Goal: Information Seeking & Learning: Learn about a topic

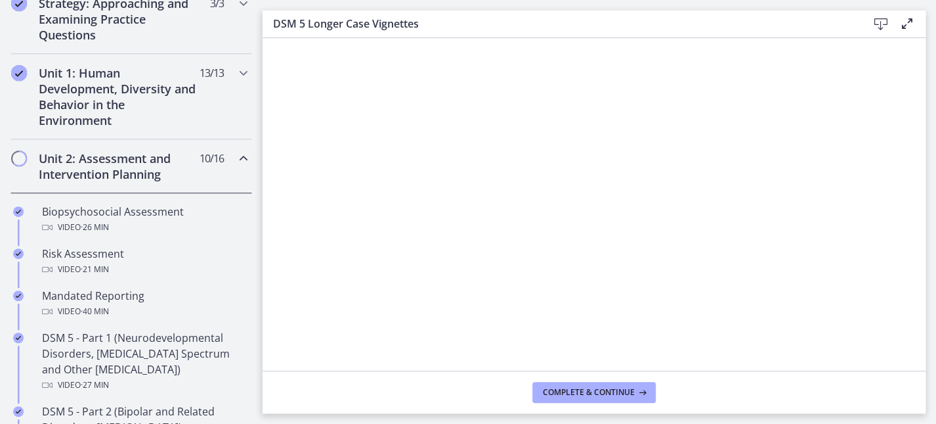
scroll to position [312, 0]
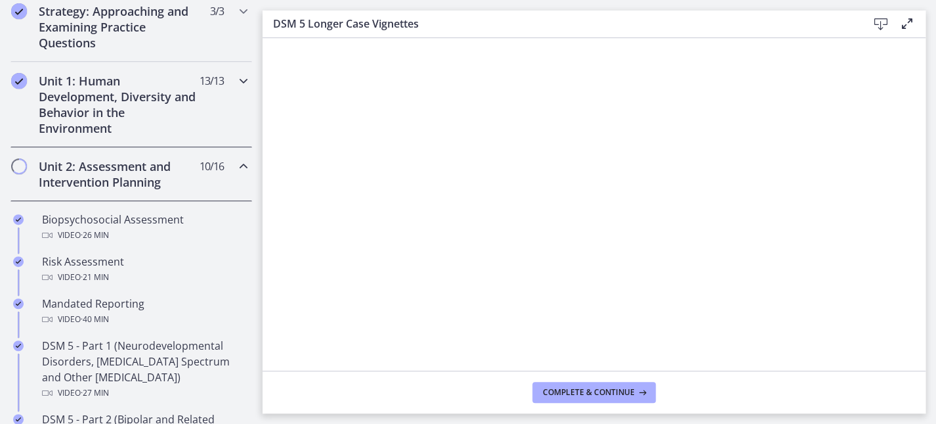
click at [236, 74] on icon "Chapters" at bounding box center [244, 81] width 16 height 16
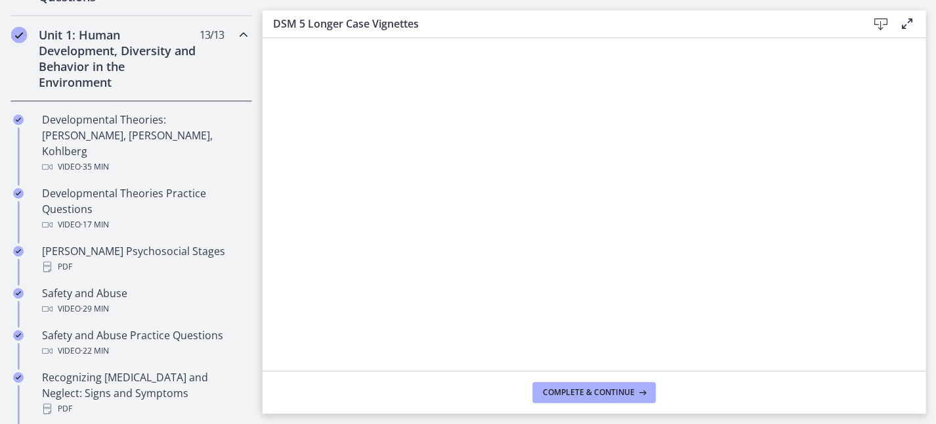
scroll to position [303, 0]
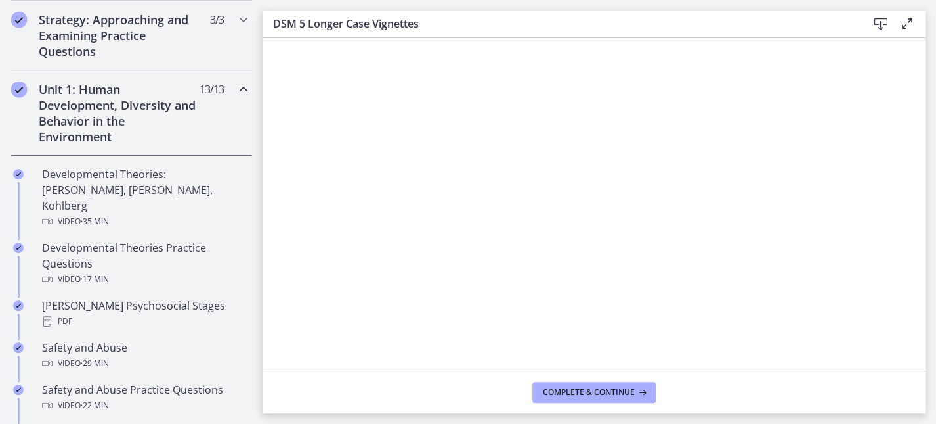
click at [236, 87] on icon "Chapters" at bounding box center [244, 89] width 16 height 16
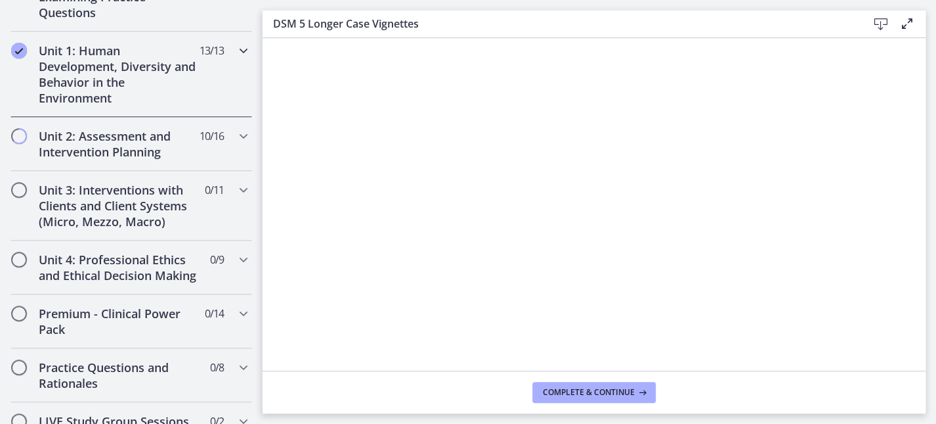
scroll to position [344, 0]
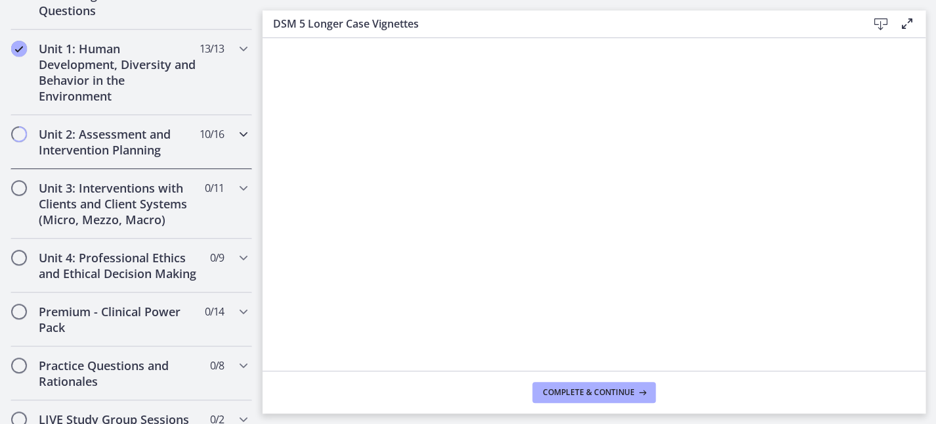
click at [236, 131] on icon "Chapters" at bounding box center [244, 134] width 16 height 16
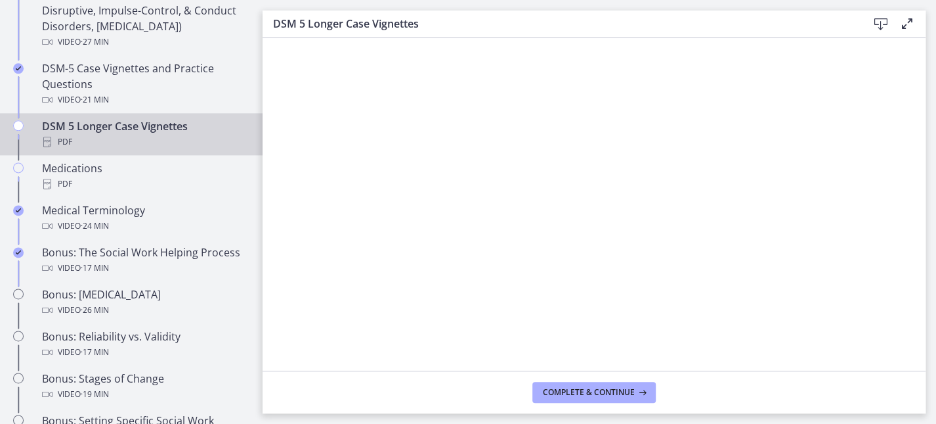
scroll to position [917, 0]
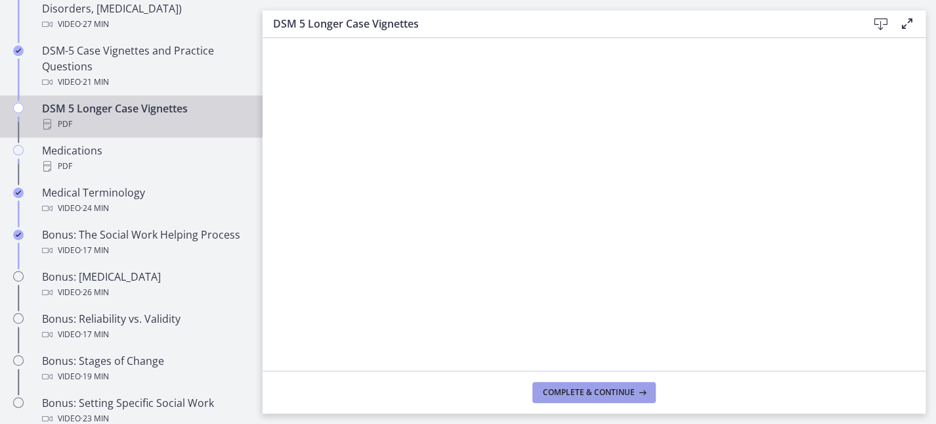
click at [624, 389] on span "Complete & continue" at bounding box center [589, 392] width 92 height 11
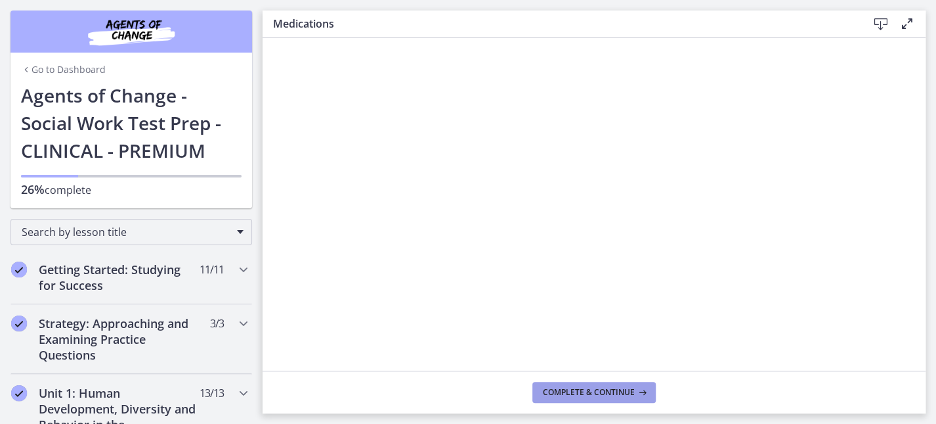
click at [592, 387] on span "Complete & continue" at bounding box center [589, 392] width 92 height 11
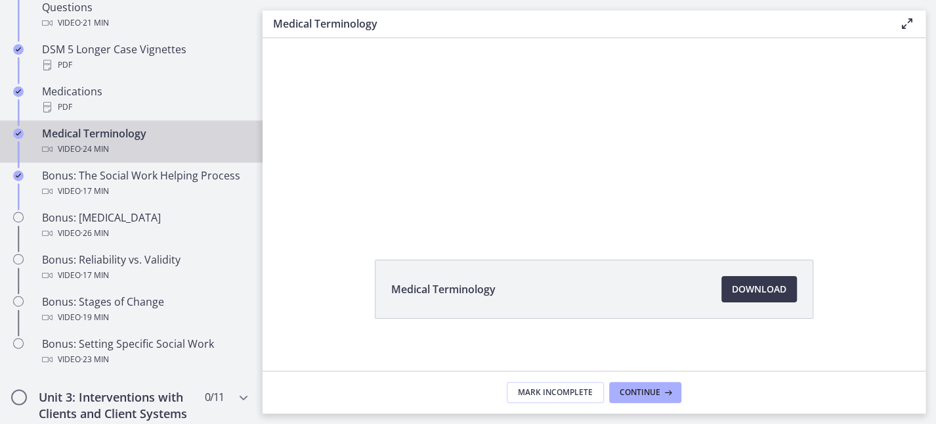
scroll to position [83, 0]
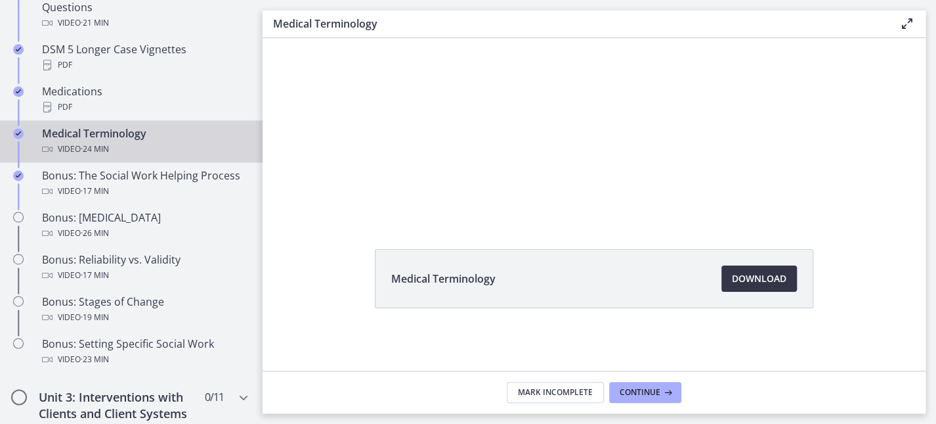
click at [758, 274] on span "Download Opens in a new window" at bounding box center [759, 279] width 55 height 16
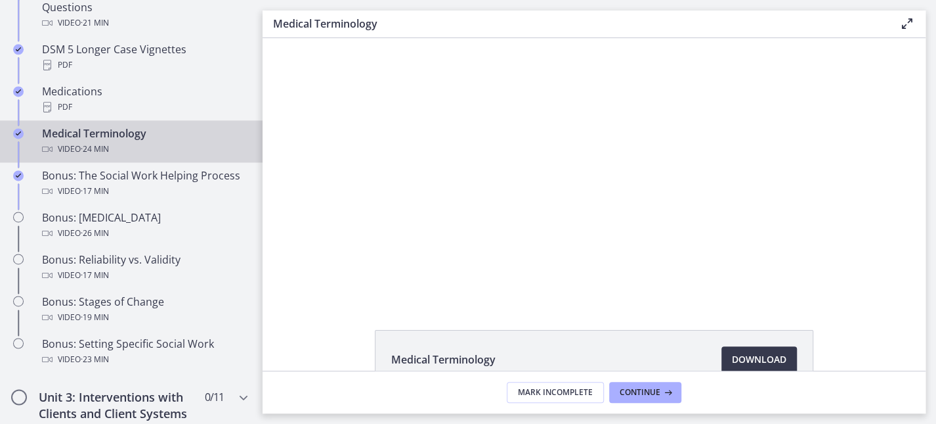
scroll to position [0, 0]
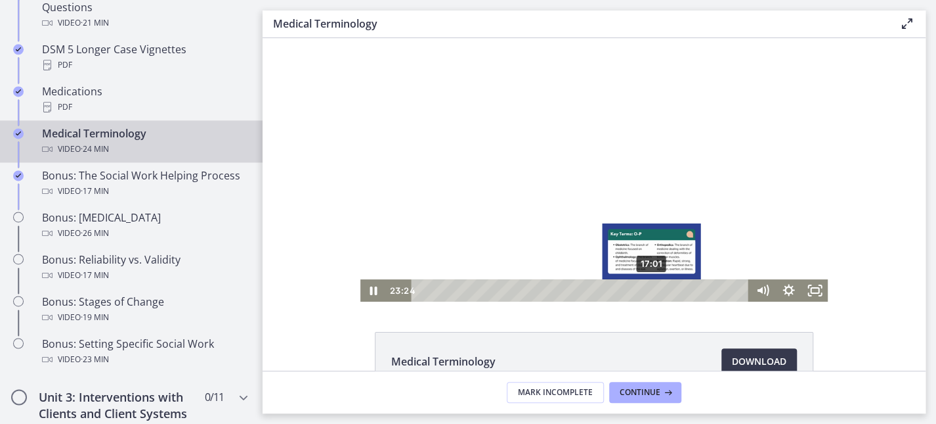
click at [645, 288] on div "17:01" at bounding box center [582, 290] width 322 height 22
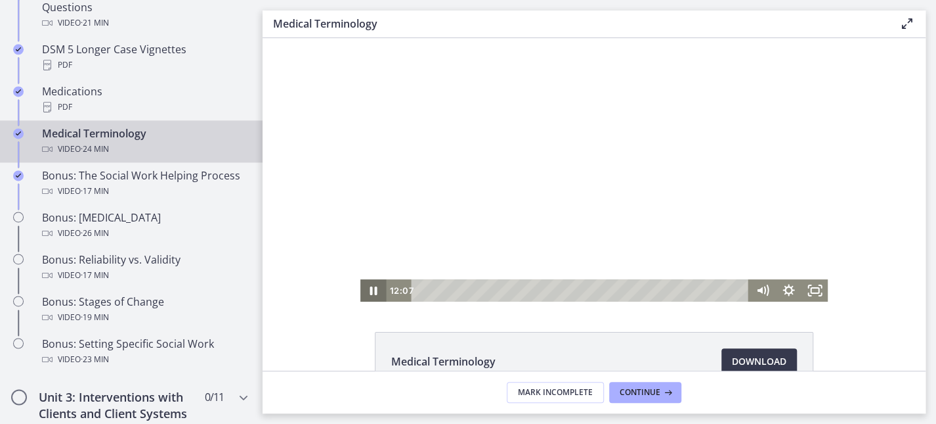
click at [373, 293] on icon "Pause" at bounding box center [374, 290] width 26 height 22
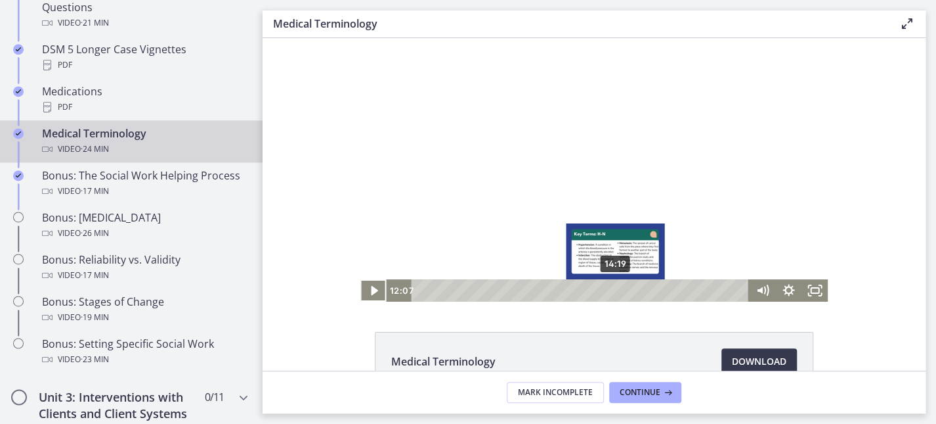
click at [609, 288] on div "14:19" at bounding box center [582, 290] width 322 height 22
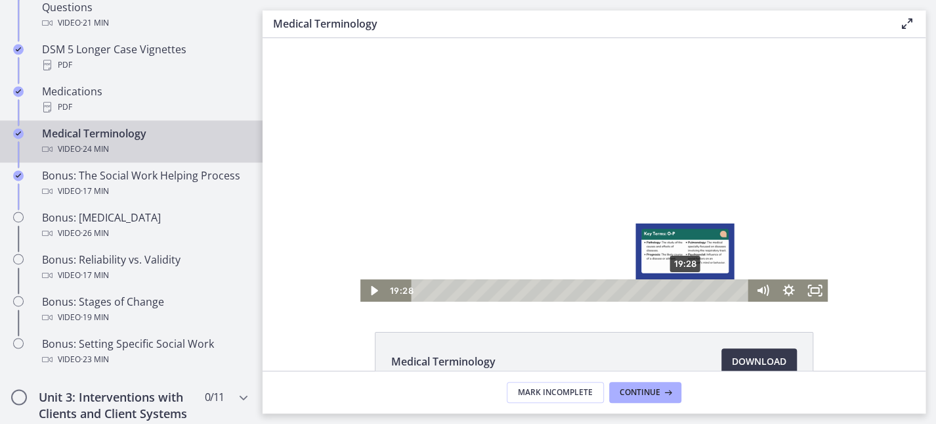
click at [679, 288] on div "19:28" at bounding box center [582, 290] width 322 height 22
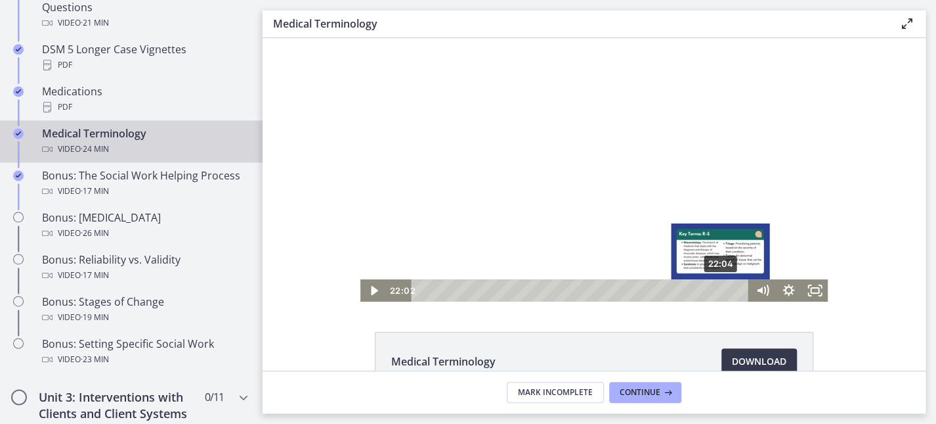
click at [714, 289] on div "22:04" at bounding box center [582, 290] width 322 height 22
click at [723, 287] on div "22:42" at bounding box center [582, 290] width 322 height 22
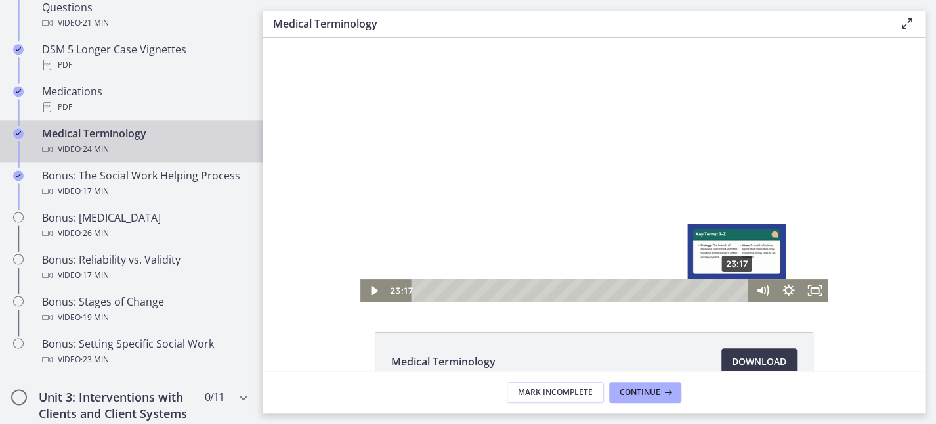
click at [731, 287] on div "23:17" at bounding box center [582, 290] width 322 height 22
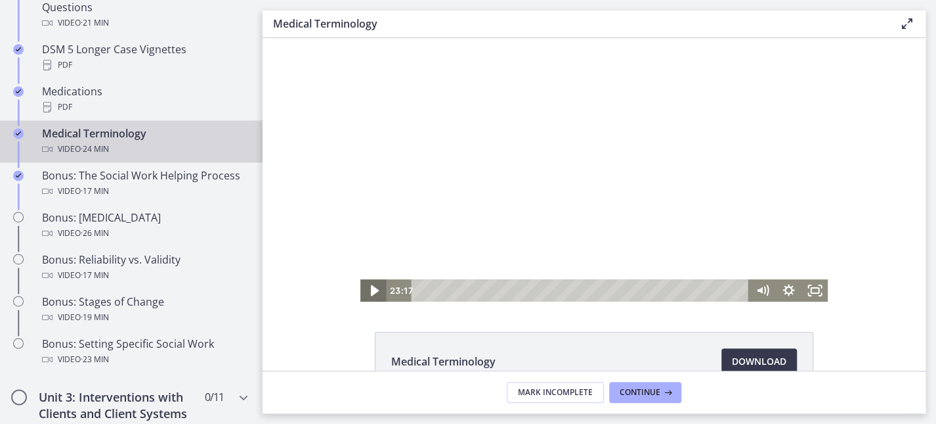
click at [362, 289] on icon "Play Video" at bounding box center [375, 290] width 32 height 27
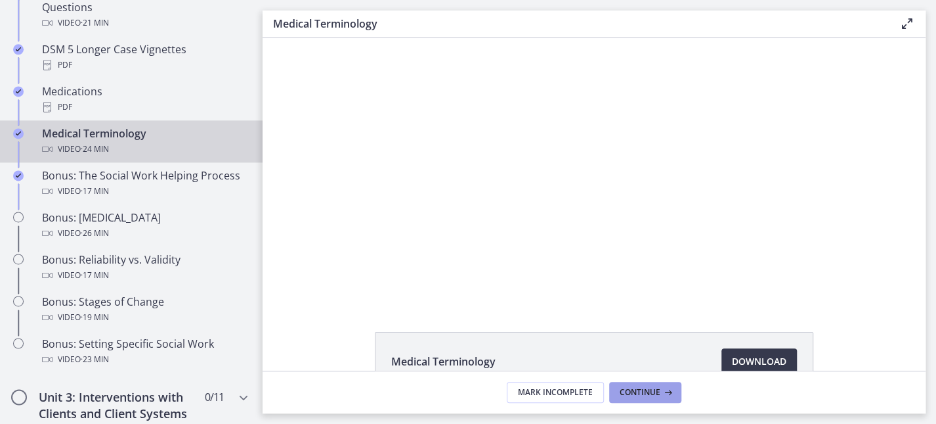
click at [647, 389] on span "Continue" at bounding box center [640, 392] width 41 height 11
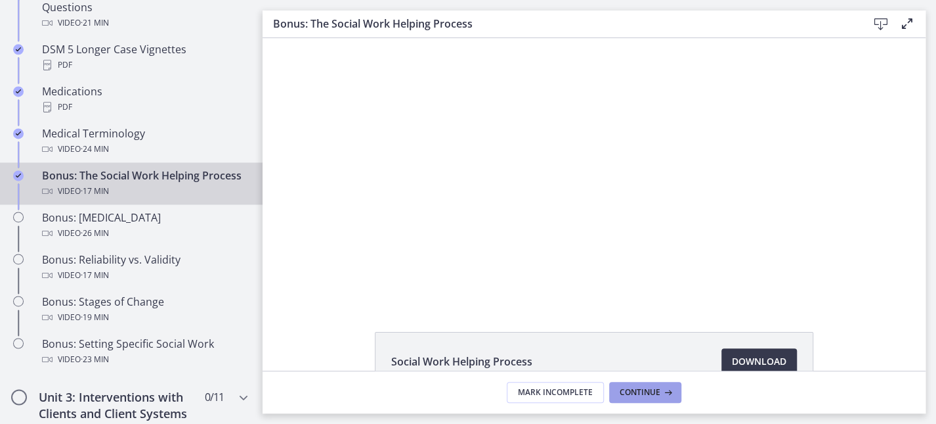
click at [647, 389] on span "Continue" at bounding box center [640, 392] width 41 height 11
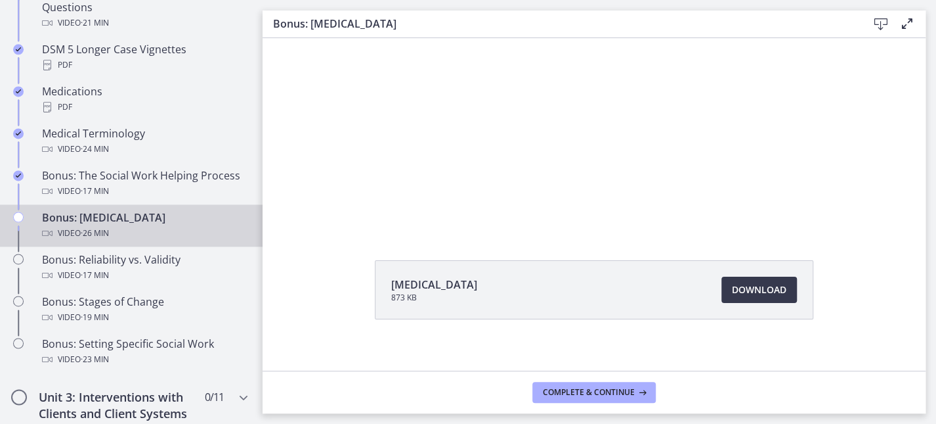
scroll to position [83, 0]
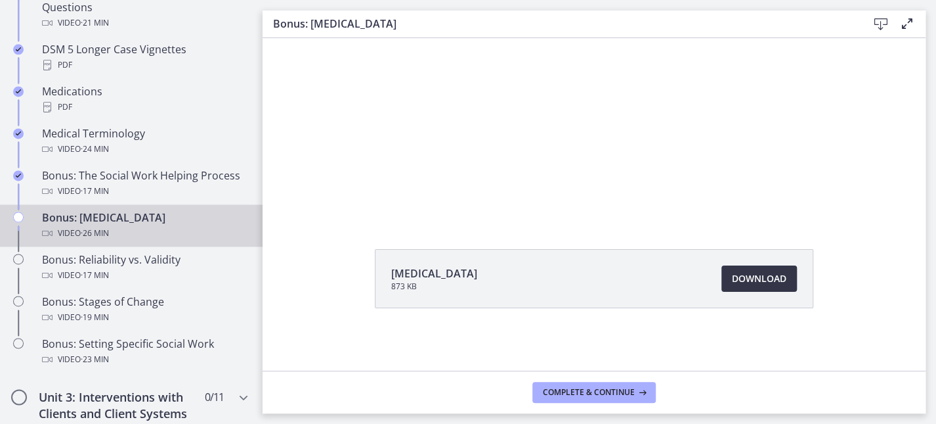
click at [766, 278] on span "Download Opens in a new window" at bounding box center [759, 279] width 55 height 16
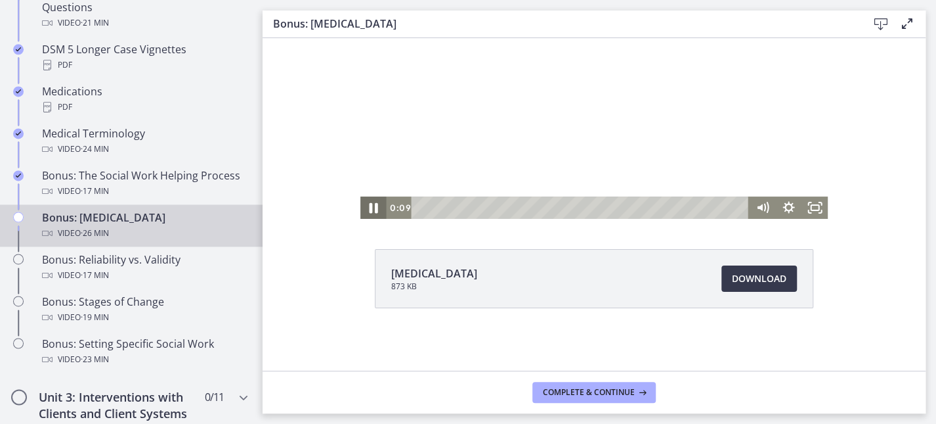
click at [361, 212] on icon "Pause" at bounding box center [374, 207] width 32 height 27
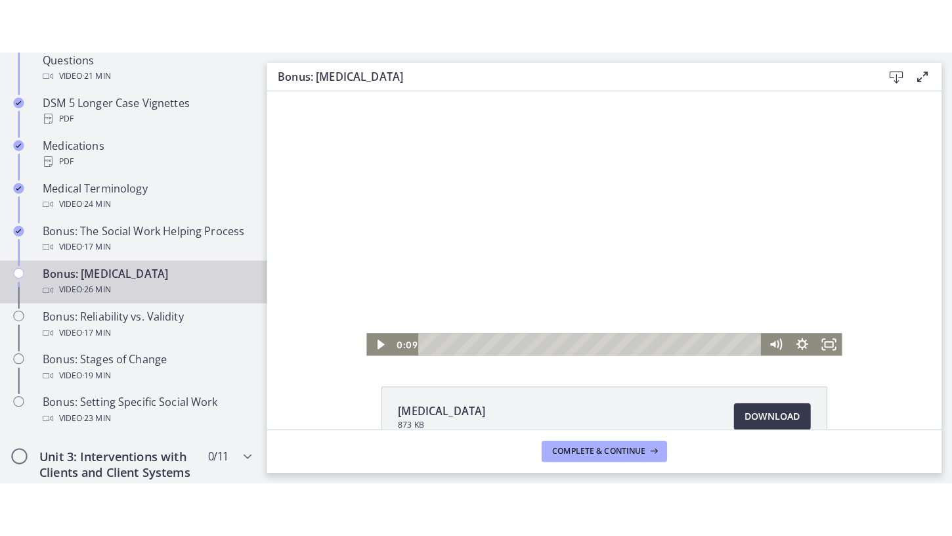
scroll to position [3, 0]
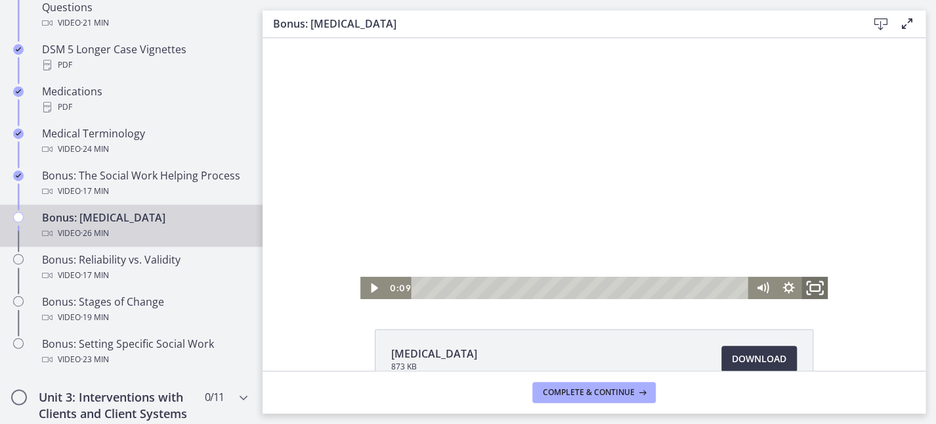
click at [805, 286] on icon "Fullscreen" at bounding box center [815, 287] width 32 height 27
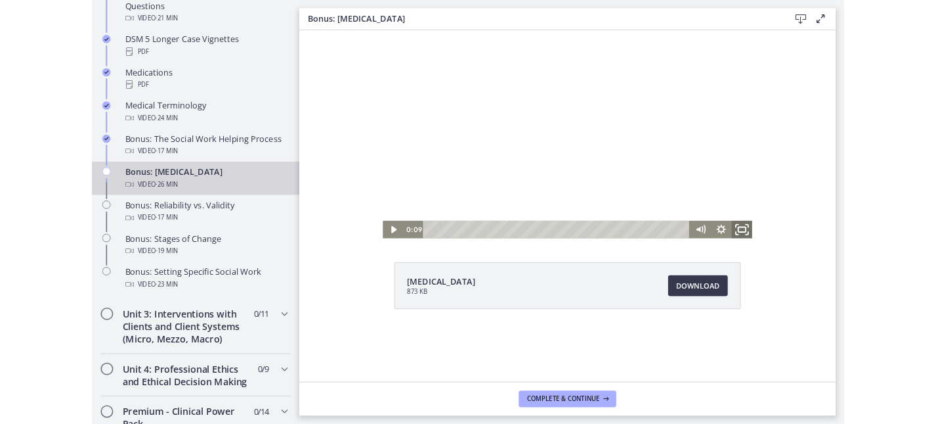
scroll to position [0, 0]
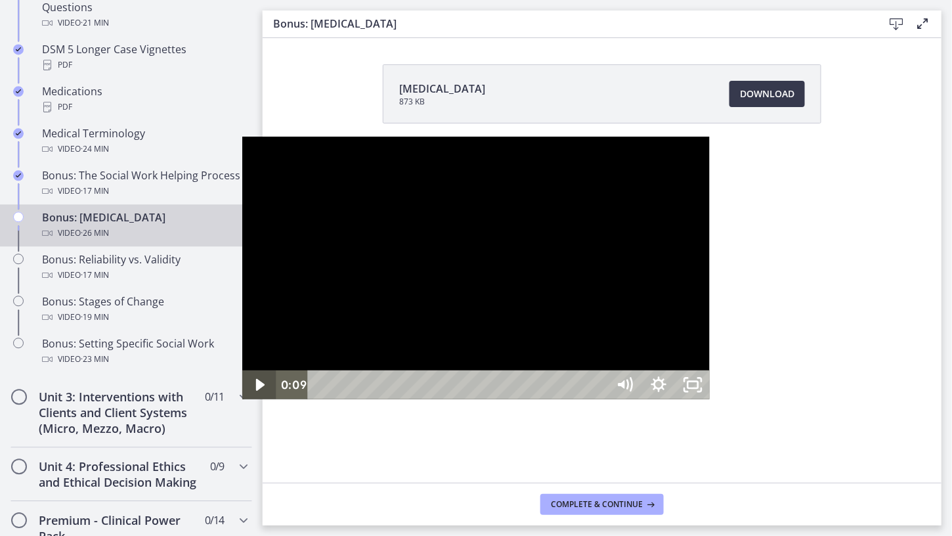
click at [243, 399] on icon "Play Video" at bounding box center [260, 384] width 34 height 29
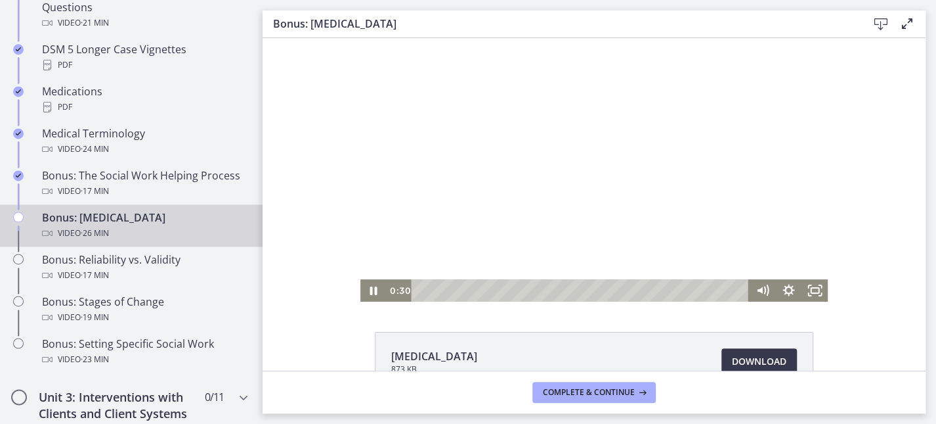
click at [887, 289] on div "Click for sound @keyframes VOLUME_SMALL_WAVE_FLASH { 0% { opacity: 0; } 33% { o…" at bounding box center [594, 169] width 663 height 263
click at [812, 291] on rect "Fullscreen" at bounding box center [814, 290] width 9 height 7
click at [371, 286] on icon "Pause" at bounding box center [374, 290] width 32 height 27
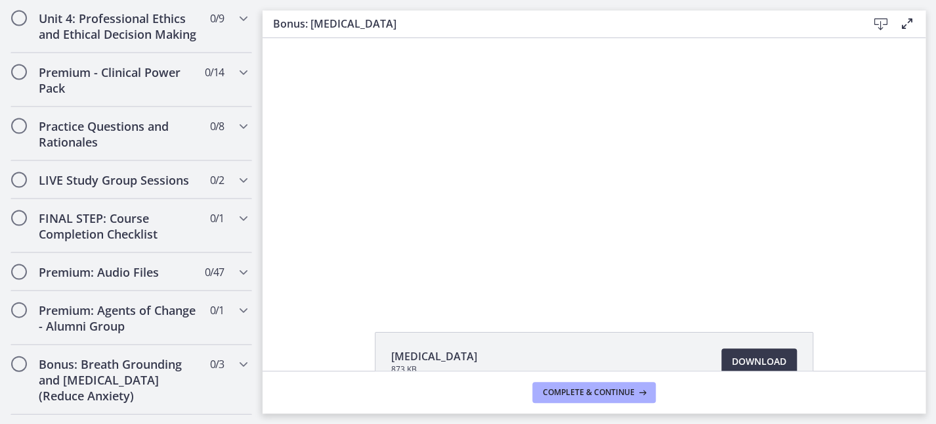
scroll to position [1426, 0]
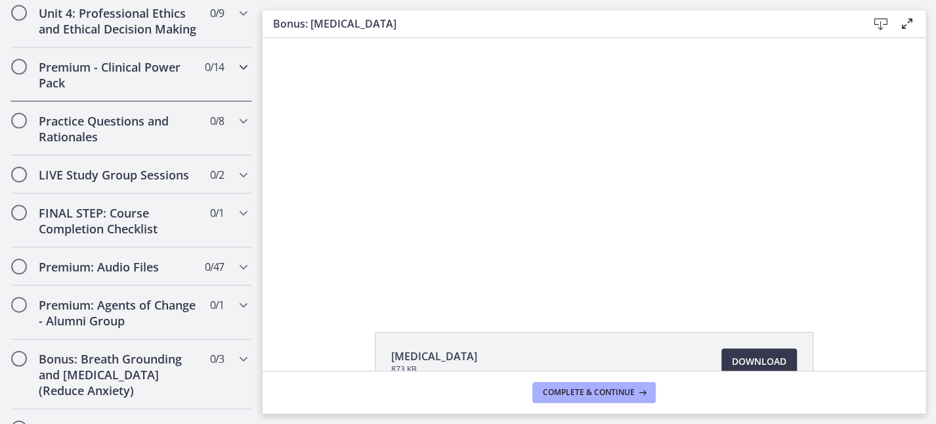
click at [236, 75] on icon "Chapters" at bounding box center [244, 67] width 16 height 16
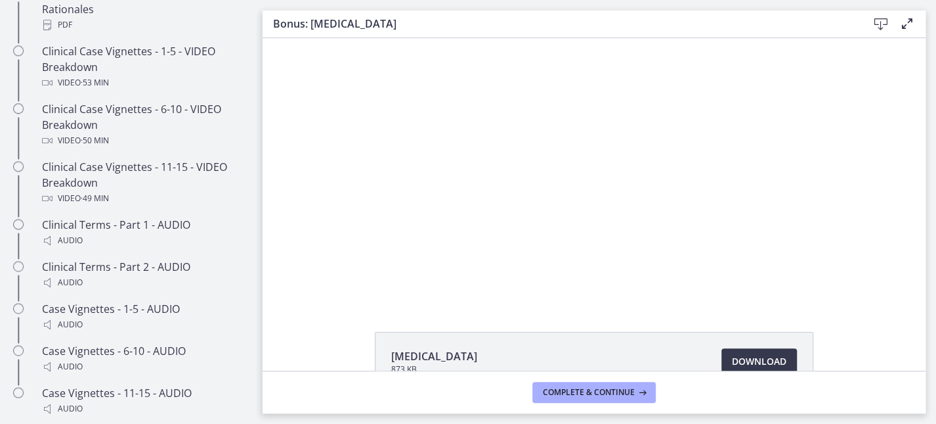
scroll to position [557, 0]
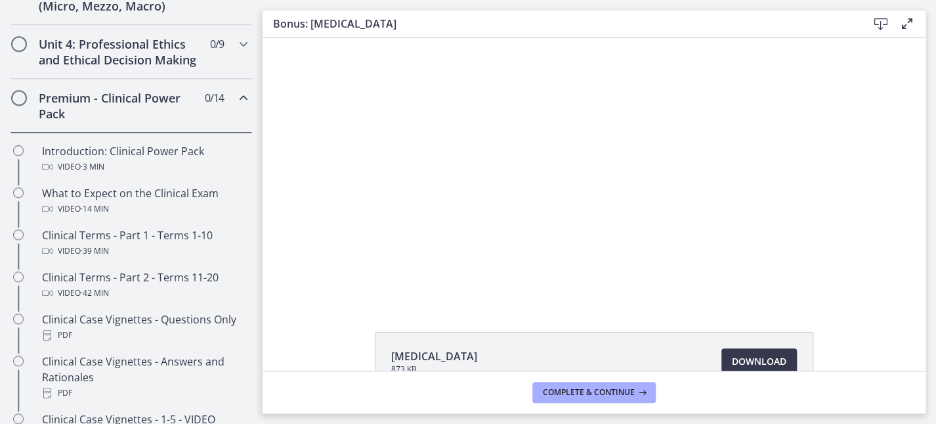
click at [236, 106] on icon "Chapters" at bounding box center [244, 98] width 16 height 16
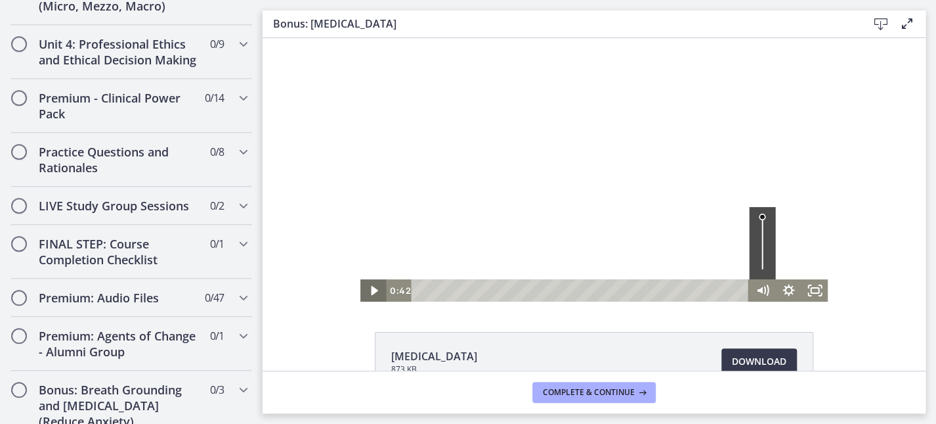
click at [363, 287] on icon "Play Video" at bounding box center [374, 290] width 26 height 22
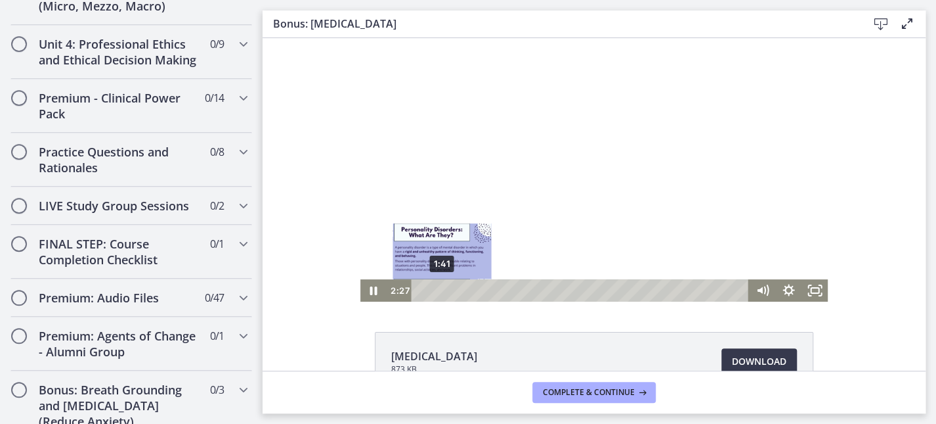
click at [434, 288] on div "1:41" at bounding box center [582, 290] width 322 height 22
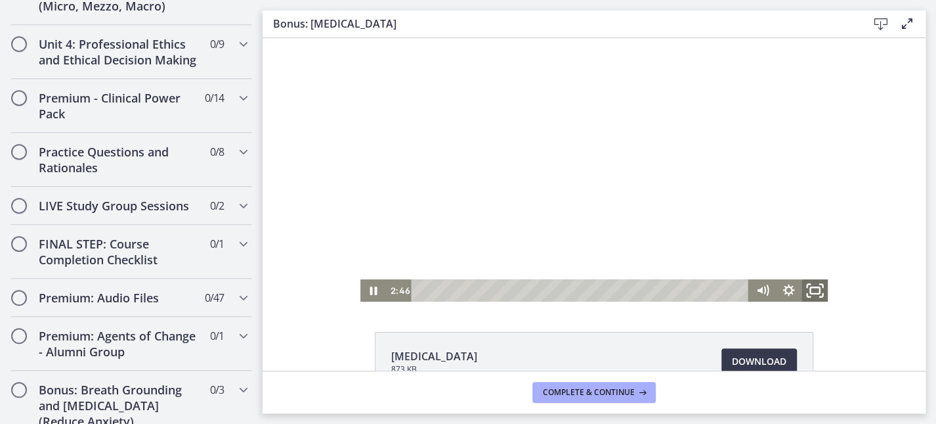
click at [814, 294] on icon "Fullscreen" at bounding box center [815, 290] width 32 height 27
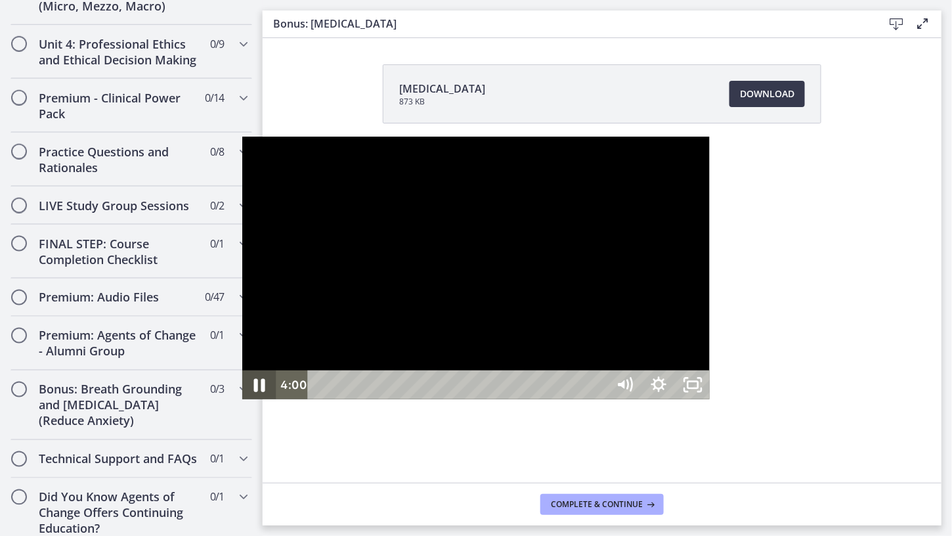
click at [238, 403] on icon "Pause" at bounding box center [258, 385] width 41 height 35
click at [240, 403] on icon "Play Video" at bounding box center [260, 385] width 41 height 35
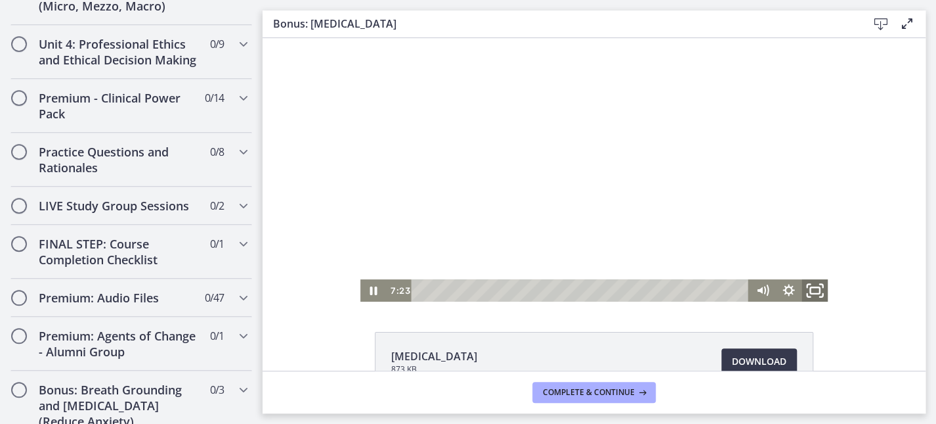
click at [811, 292] on icon "Fullscreen" at bounding box center [815, 290] width 32 height 27
click at [370, 293] on icon "Pause" at bounding box center [373, 290] width 7 height 9
click at [363, 290] on icon "Play Video" at bounding box center [375, 290] width 32 height 27
click at [810, 286] on icon "Fullscreen" at bounding box center [815, 290] width 32 height 27
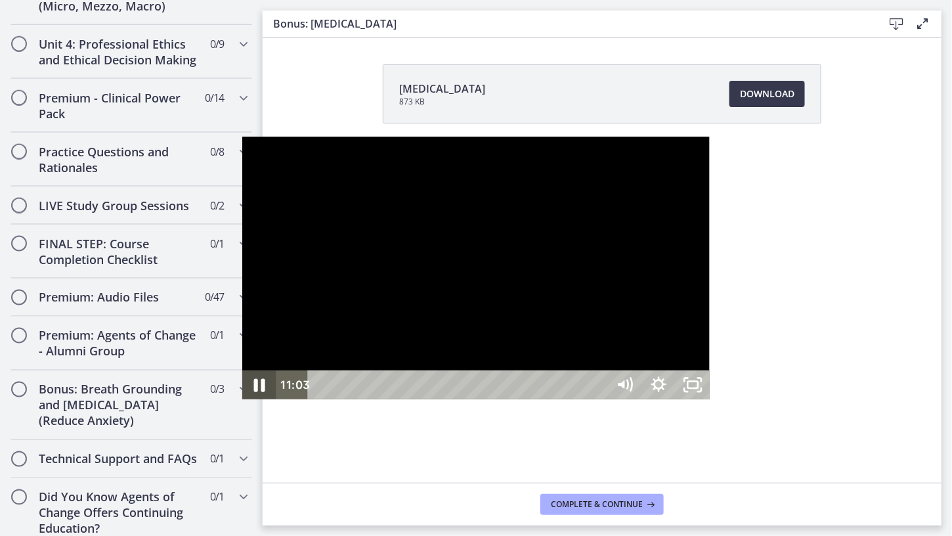
click at [238, 403] on icon "Pause" at bounding box center [258, 385] width 41 height 35
click at [243, 399] on icon "Play Video" at bounding box center [260, 384] width 34 height 29
click at [238, 403] on icon "Pause" at bounding box center [258, 385] width 41 height 35
click at [240, 403] on icon "Play Video" at bounding box center [260, 385] width 41 height 35
click at [242, 399] on icon "Pause" at bounding box center [259, 384] width 34 height 29
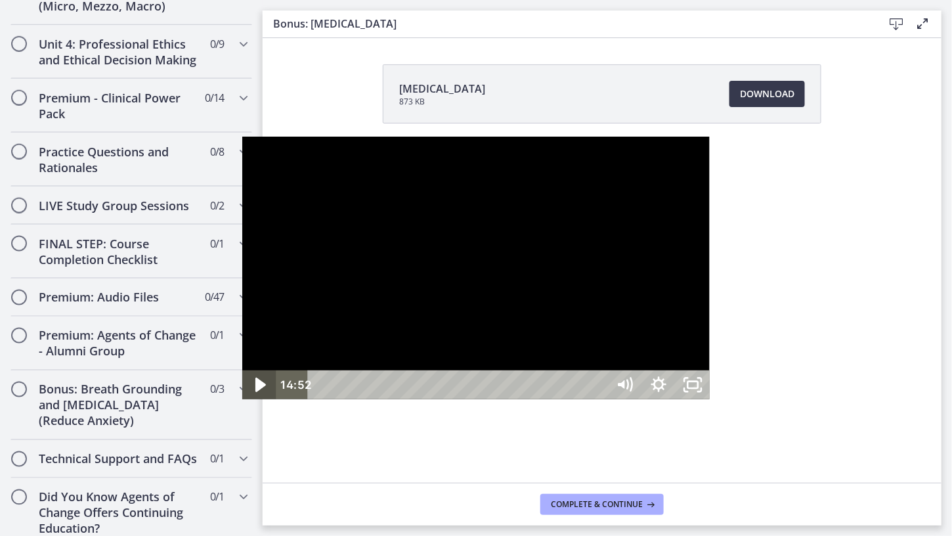
click at [240, 403] on icon "Play Video" at bounding box center [260, 385] width 41 height 35
click at [238, 403] on icon "Pause" at bounding box center [258, 385] width 41 height 35
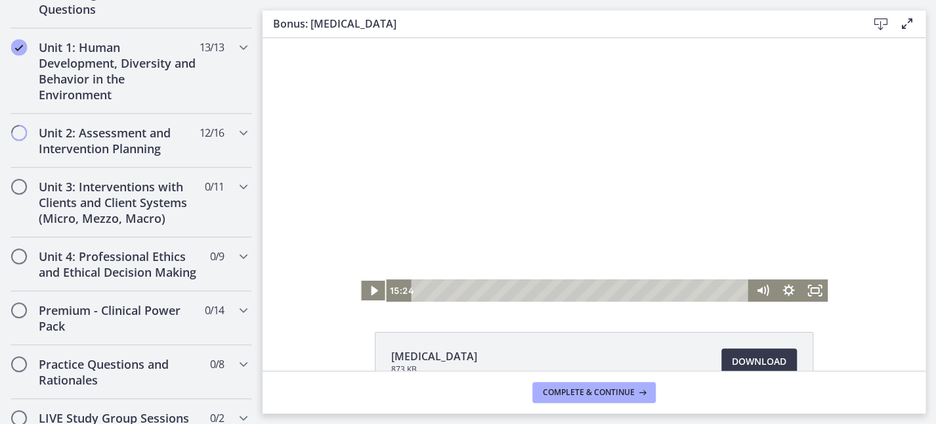
drag, startPoint x: 250, startPoint y: 268, endPoint x: 1, endPoint y: 154, distance: 273.8
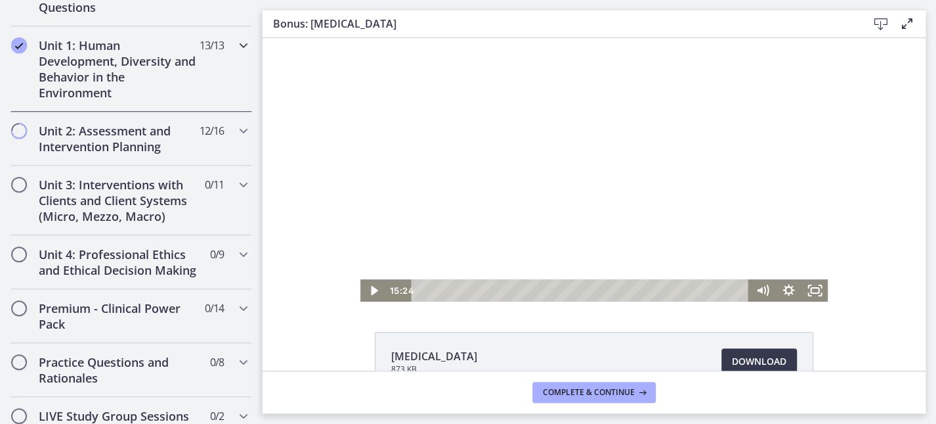
click at [236, 41] on icon "Chapters" at bounding box center [244, 45] width 16 height 16
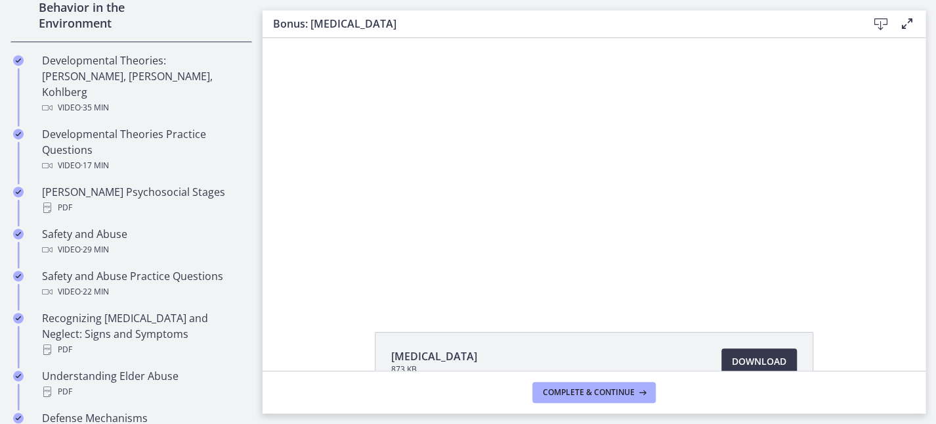
scroll to position [271, 0]
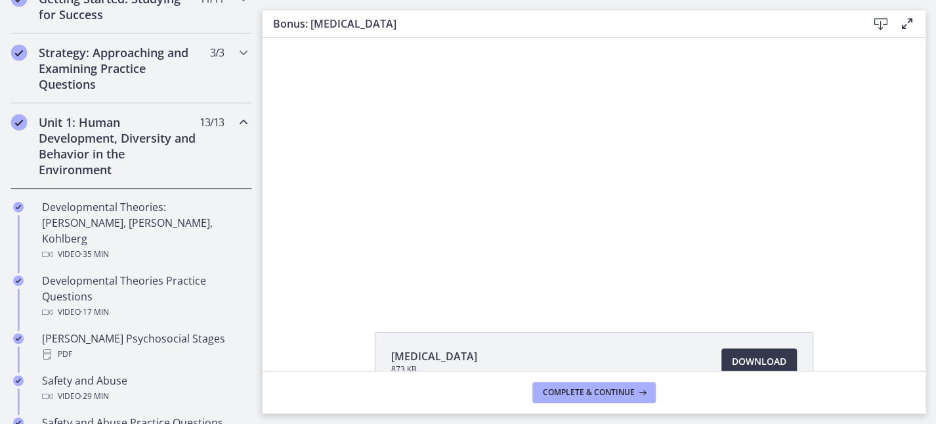
drag, startPoint x: 250, startPoint y: 240, endPoint x: 3, endPoint y: 85, distance: 290.9
click at [236, 114] on icon "Chapters" at bounding box center [244, 122] width 16 height 16
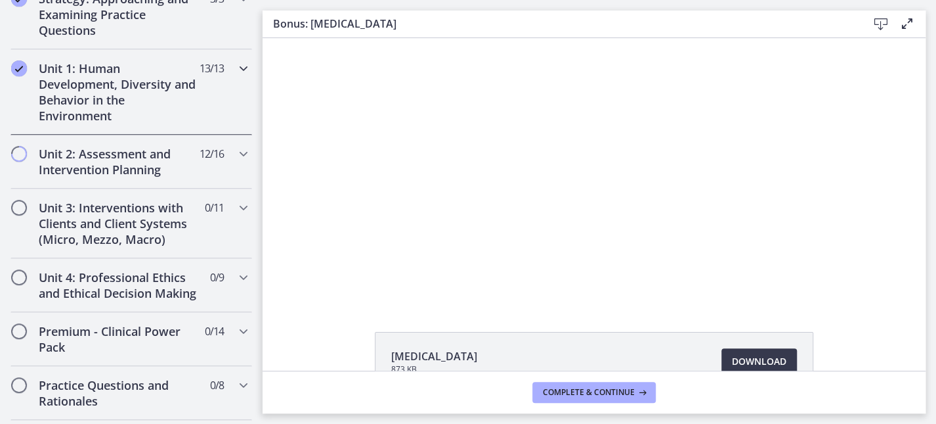
scroll to position [336, 0]
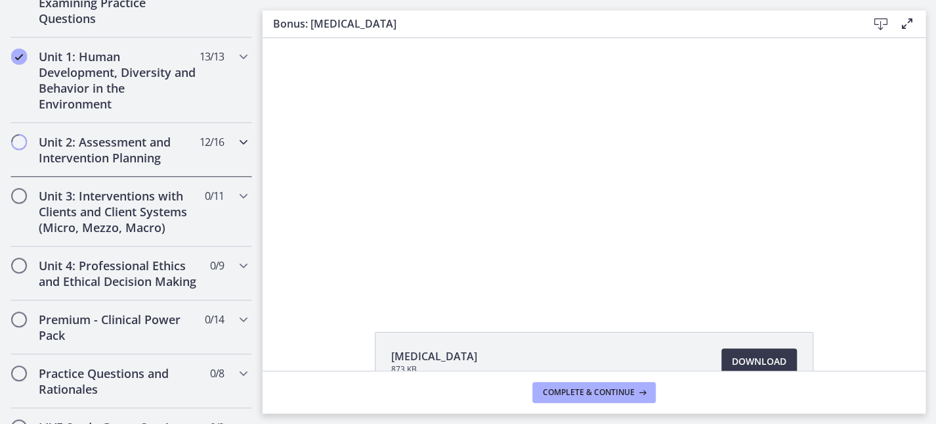
click at [236, 137] on icon "Chapters" at bounding box center [244, 142] width 16 height 16
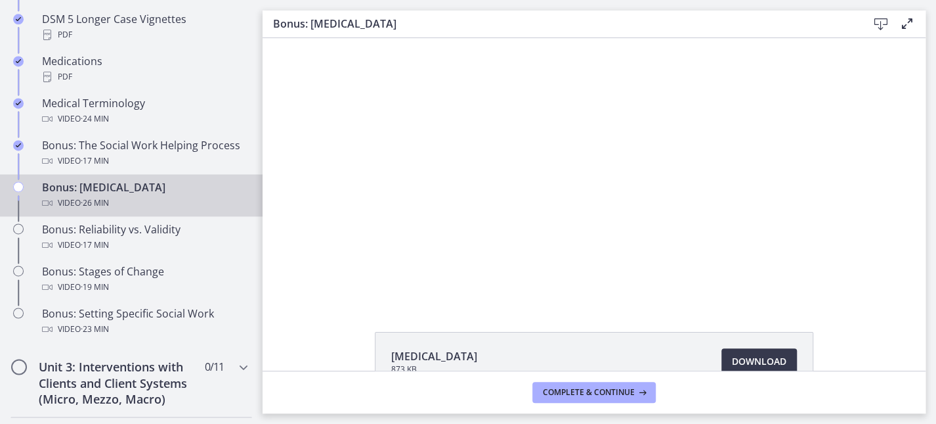
scroll to position [1032, 0]
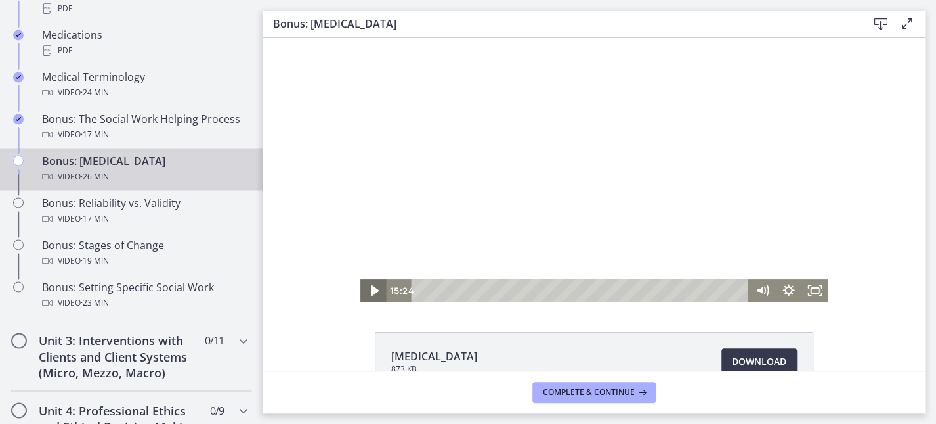
click at [373, 293] on icon "Play Video" at bounding box center [375, 290] width 32 height 27
click at [802, 290] on icon "Fullscreen" at bounding box center [815, 290] width 32 height 27
click at [811, 290] on icon "Fullscreen" at bounding box center [815, 290] width 32 height 27
click at [814, 288] on icon "Fullscreen" at bounding box center [815, 290] width 26 height 22
click at [370, 293] on icon "Pause" at bounding box center [374, 291] width 9 height 11
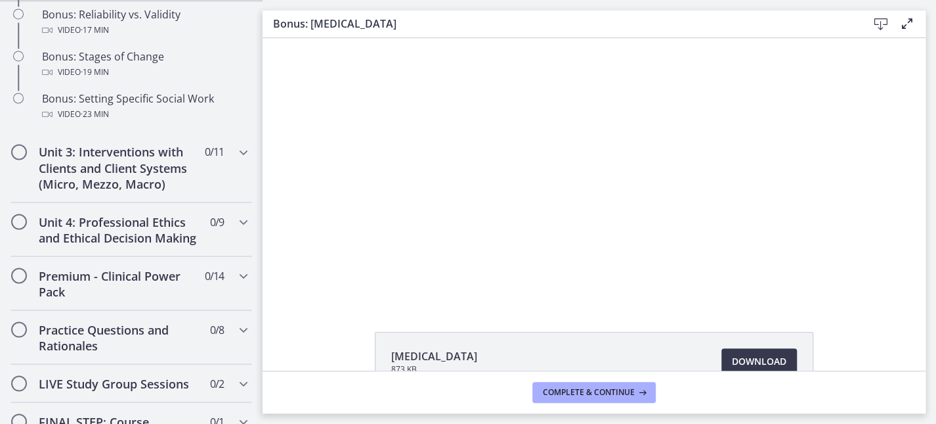
scroll to position [1264, 0]
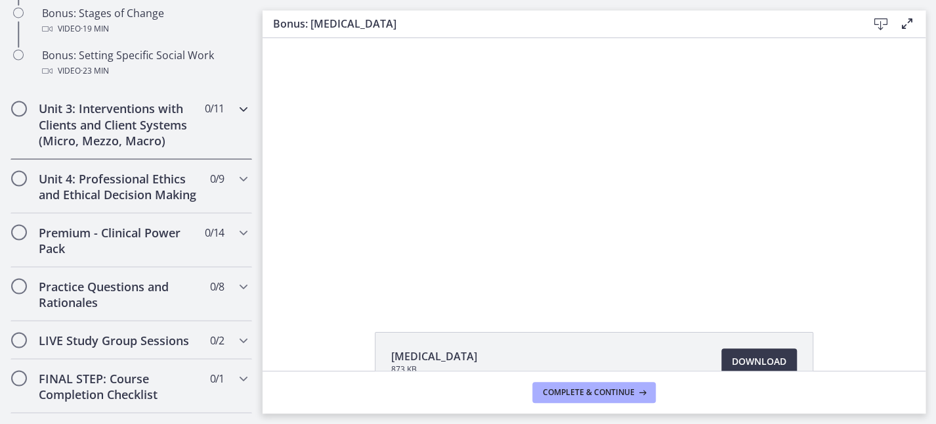
click at [236, 116] on icon "Chapters" at bounding box center [244, 108] width 16 height 16
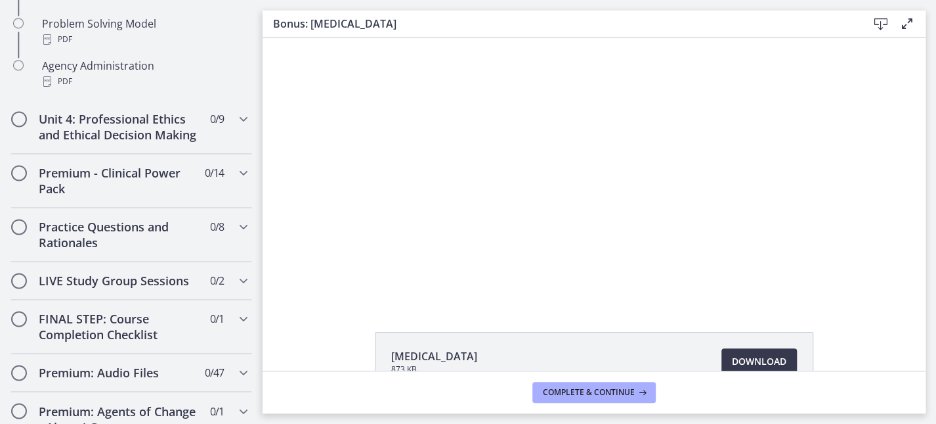
scroll to position [895, 0]
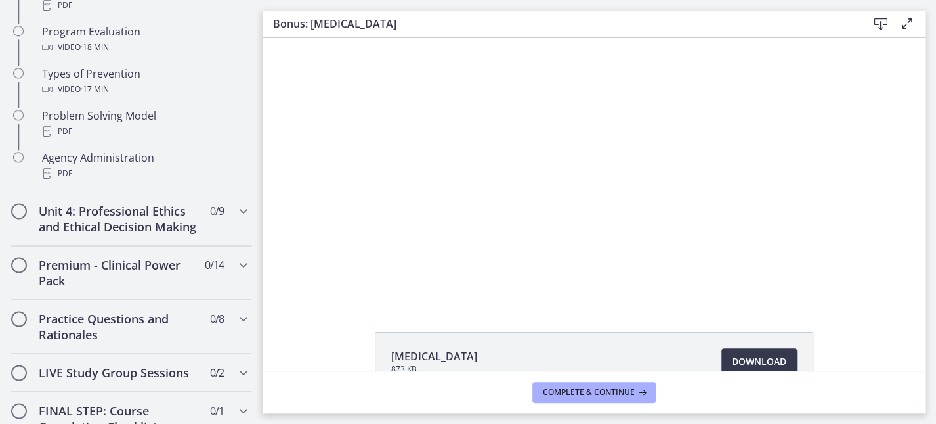
drag, startPoint x: 254, startPoint y: 327, endPoint x: 0, endPoint y: 206, distance: 281.7
click at [236, 219] on icon "Chapters" at bounding box center [244, 211] width 16 height 16
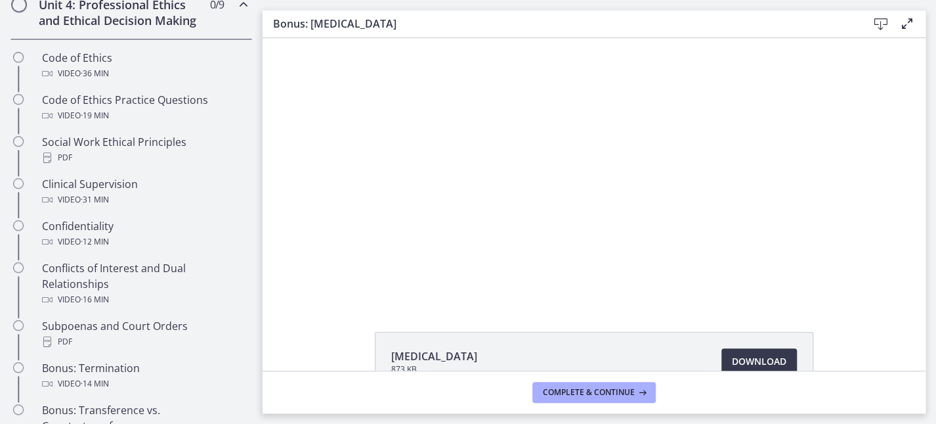
scroll to position [557, 0]
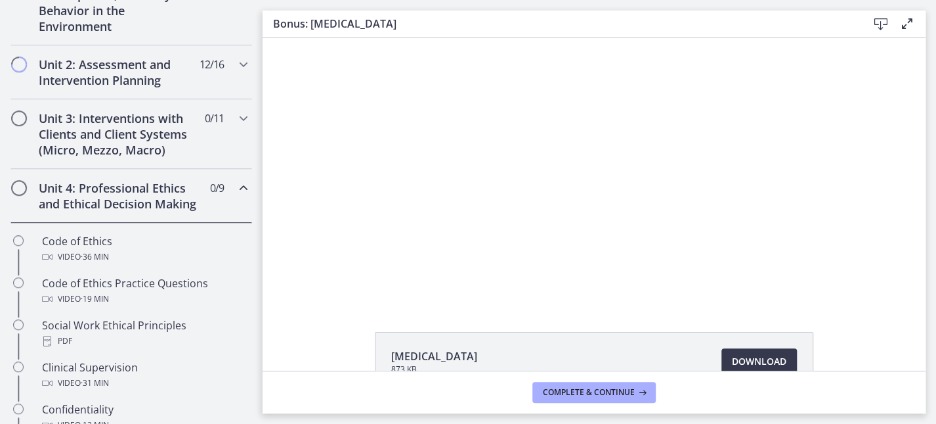
drag, startPoint x: 252, startPoint y: 255, endPoint x: 0, endPoint y: 120, distance: 286.5
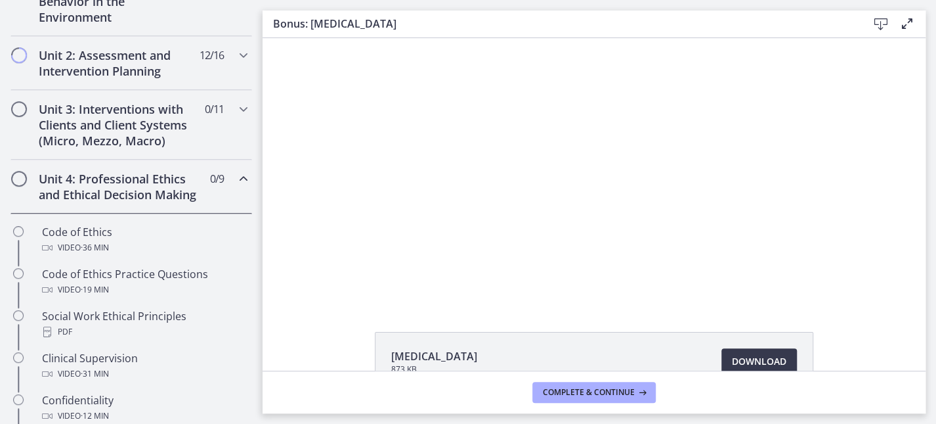
click at [236, 186] on icon "Chapters" at bounding box center [244, 179] width 16 height 16
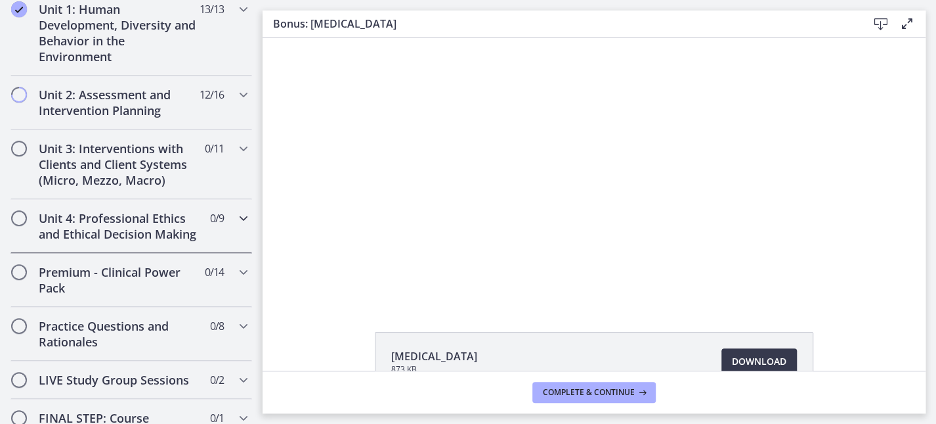
scroll to position [382, 0]
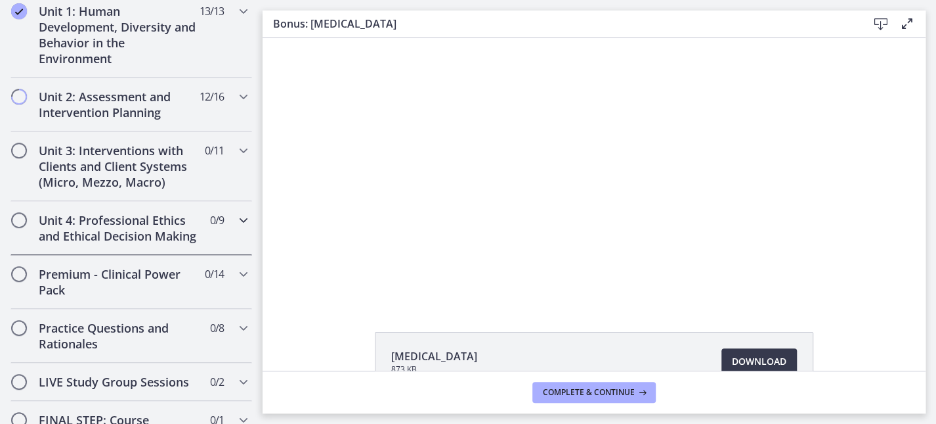
drag, startPoint x: 254, startPoint y: 192, endPoint x: 9, endPoint y: 144, distance: 250.2
click at [236, 228] on icon "Chapters" at bounding box center [244, 220] width 16 height 16
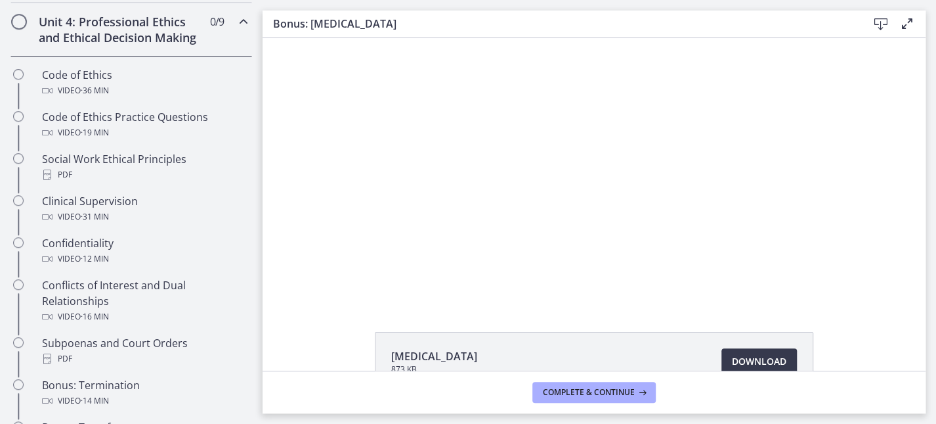
scroll to position [554, 0]
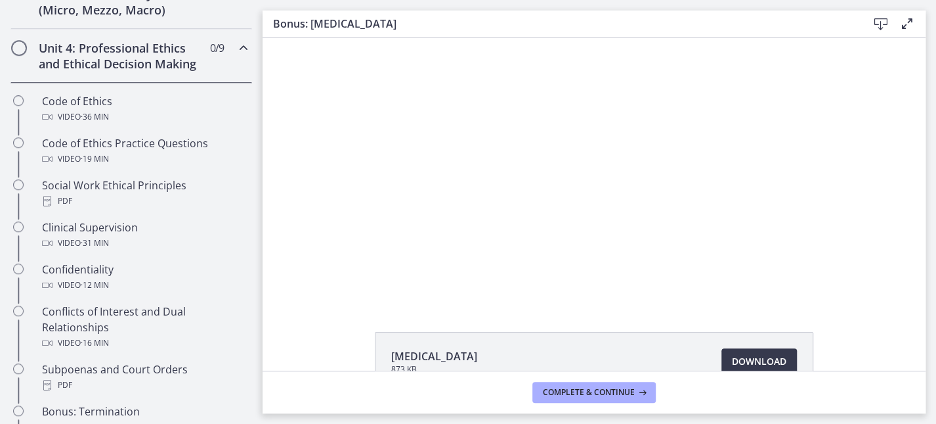
click at [236, 56] on icon "Chapters" at bounding box center [244, 48] width 16 height 16
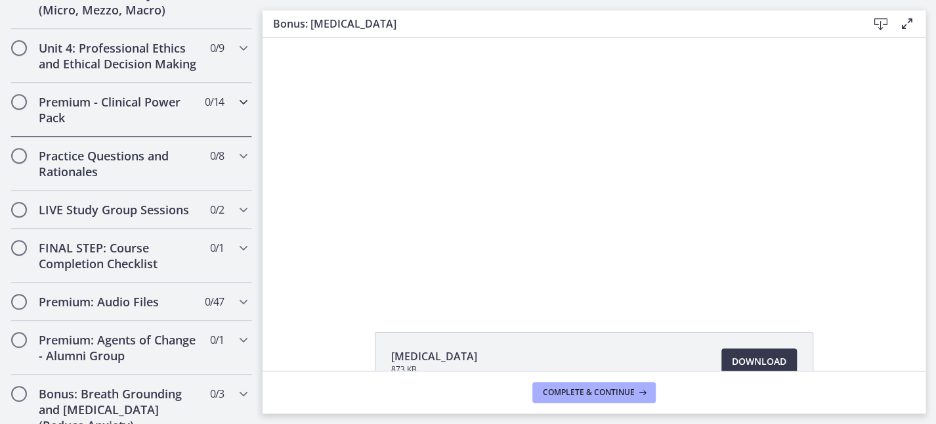
click at [236, 110] on icon "Chapters" at bounding box center [244, 102] width 16 height 16
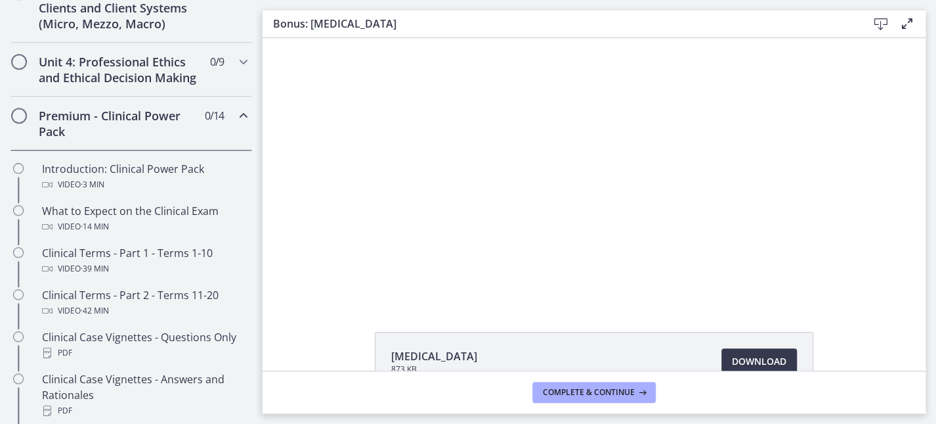
scroll to position [526, 0]
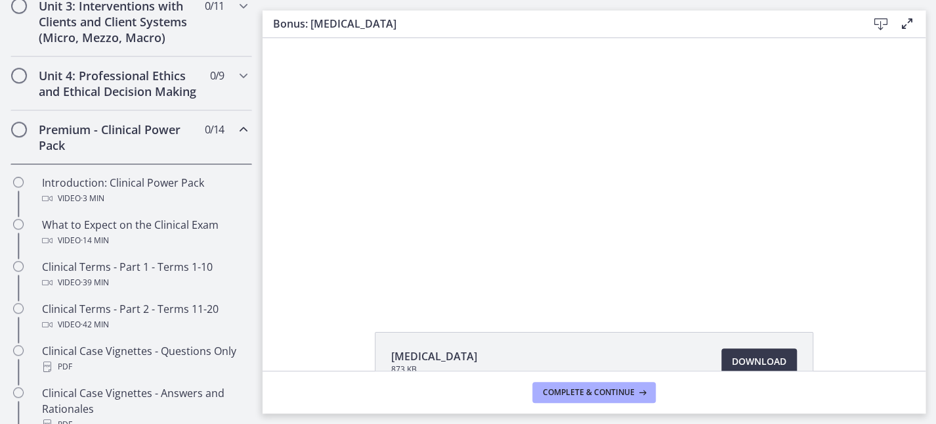
click at [236, 137] on icon "Chapters" at bounding box center [244, 129] width 16 height 16
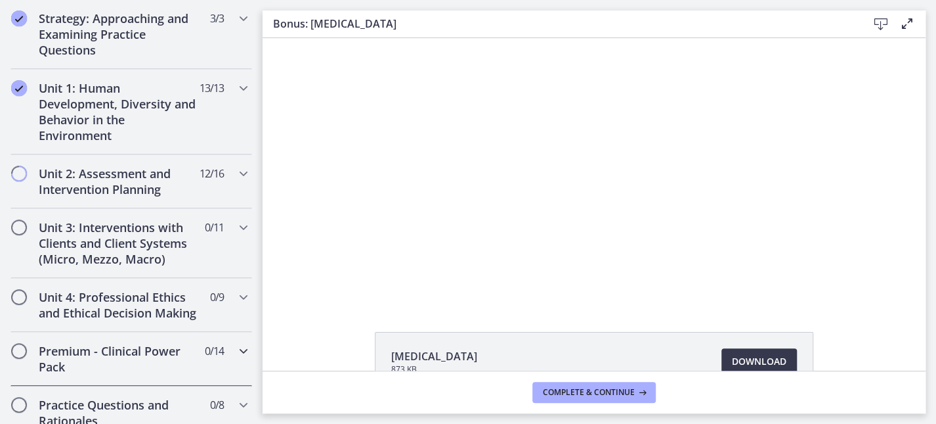
scroll to position [297, 0]
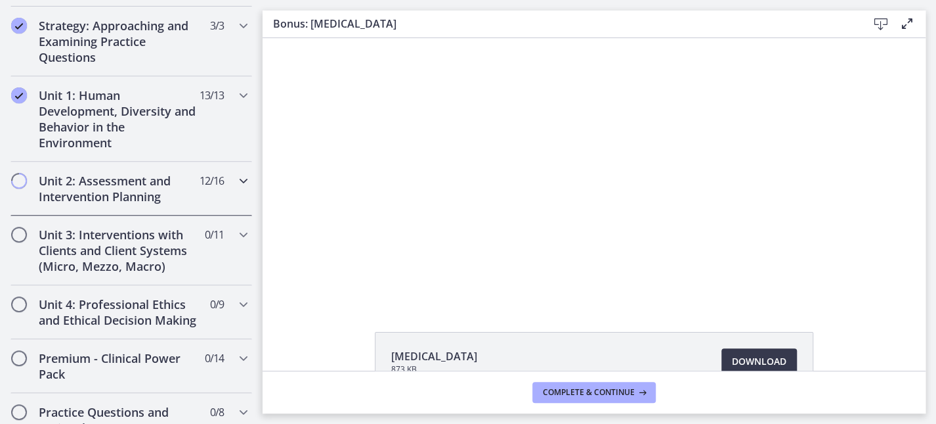
click at [236, 182] on icon "Chapters" at bounding box center [244, 181] width 16 height 16
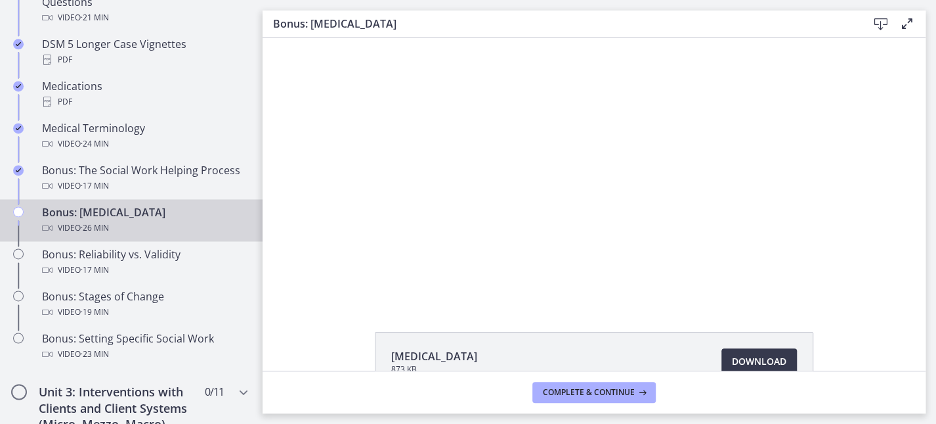
scroll to position [1010, 0]
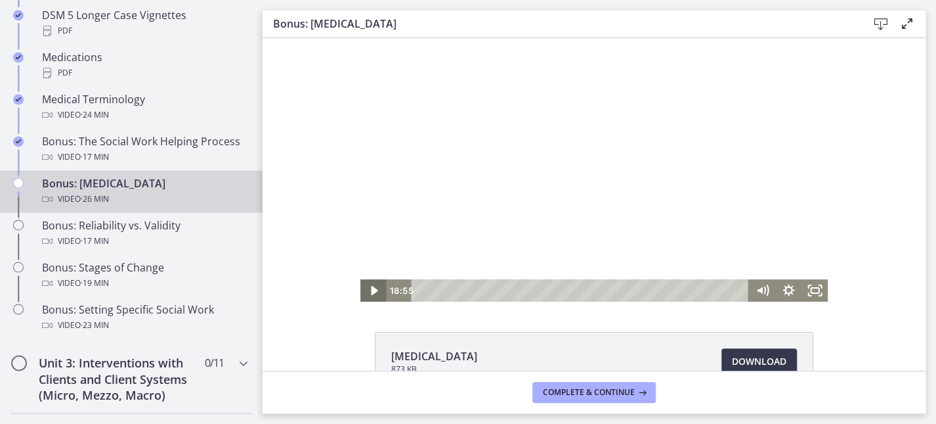
click at [361, 284] on icon "Play Video" at bounding box center [374, 290] width 26 height 22
click at [812, 291] on rect "Fullscreen" at bounding box center [815, 290] width 8 height 5
click at [366, 291] on icon "Pause" at bounding box center [374, 290] width 26 height 22
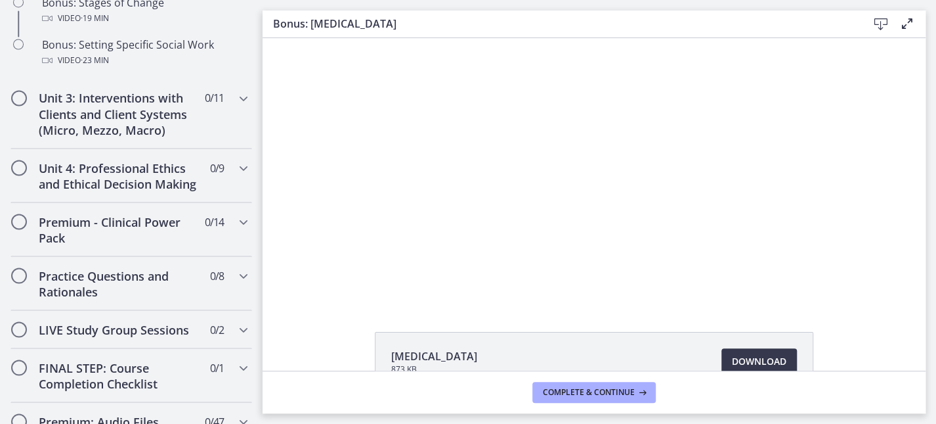
scroll to position [1280, 0]
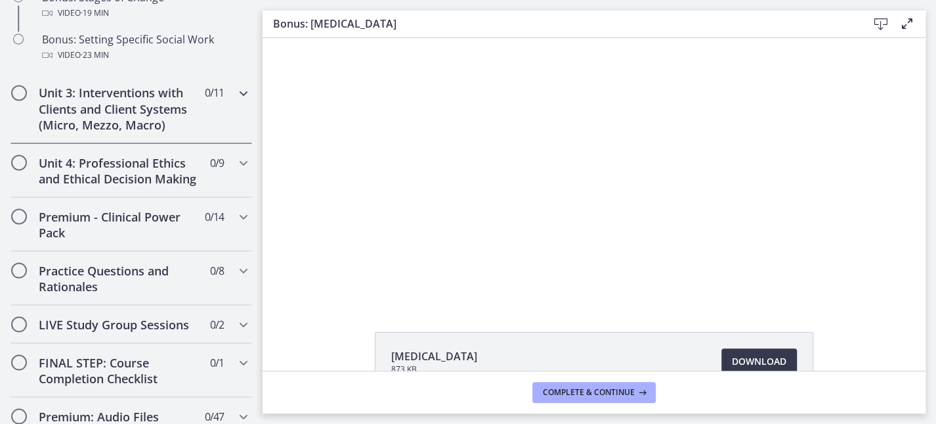
click at [236, 100] on icon "Chapters" at bounding box center [244, 93] width 16 height 16
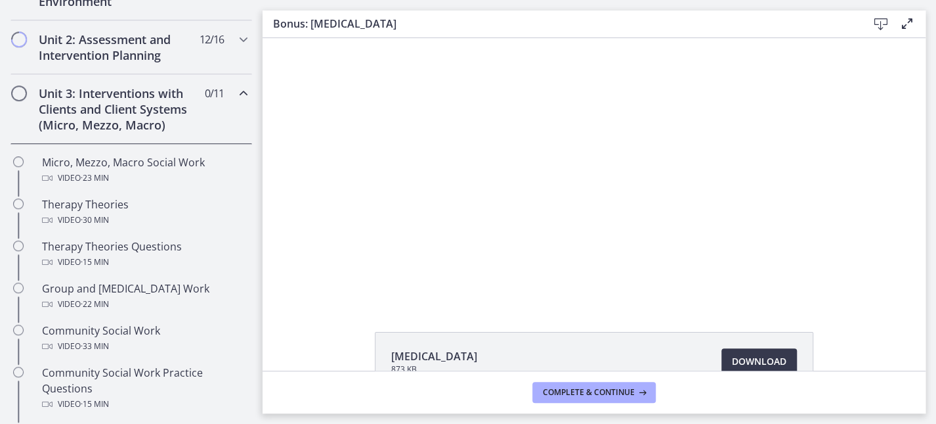
scroll to position [413, 0]
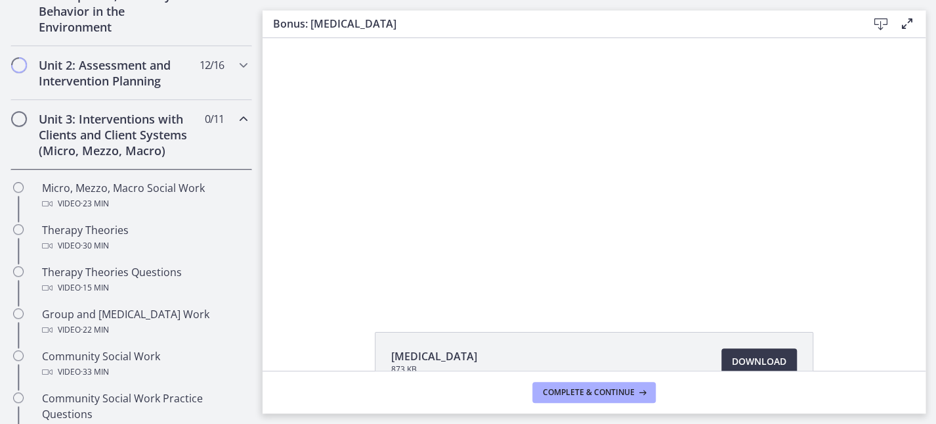
click at [236, 113] on icon "Chapters" at bounding box center [244, 119] width 16 height 16
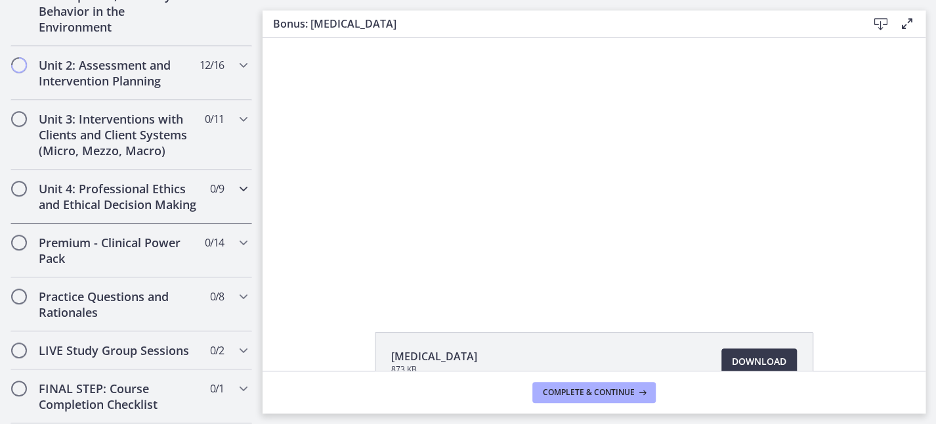
click at [236, 196] on icon "Chapters" at bounding box center [244, 189] width 16 height 16
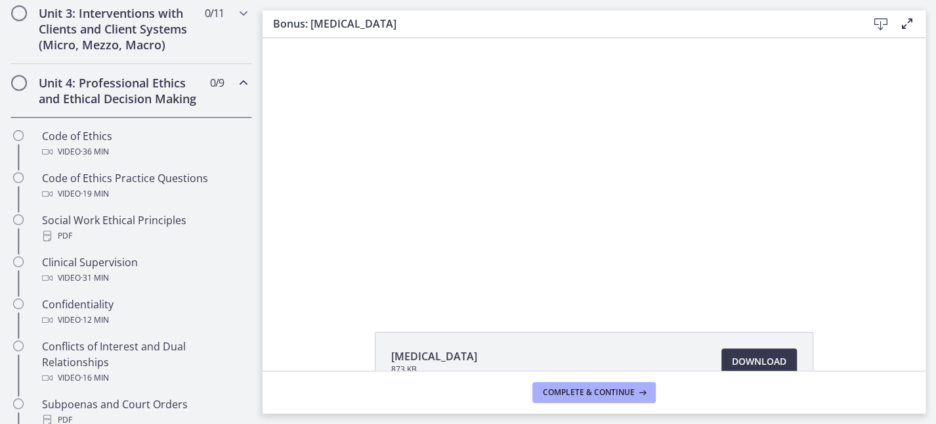
scroll to position [510, 0]
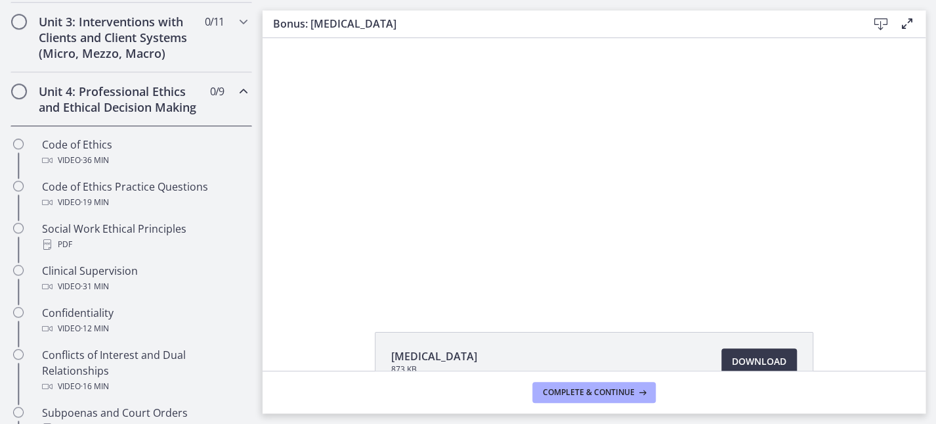
click at [236, 99] on icon "Chapters" at bounding box center [244, 91] width 16 height 16
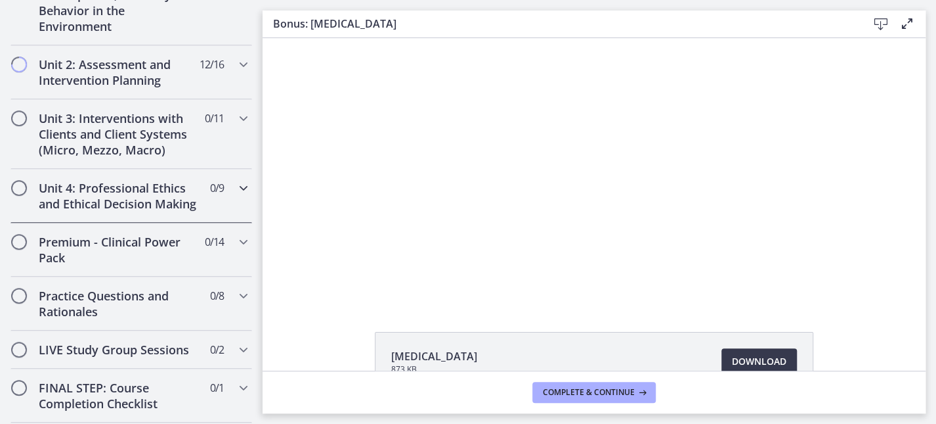
scroll to position [378, 0]
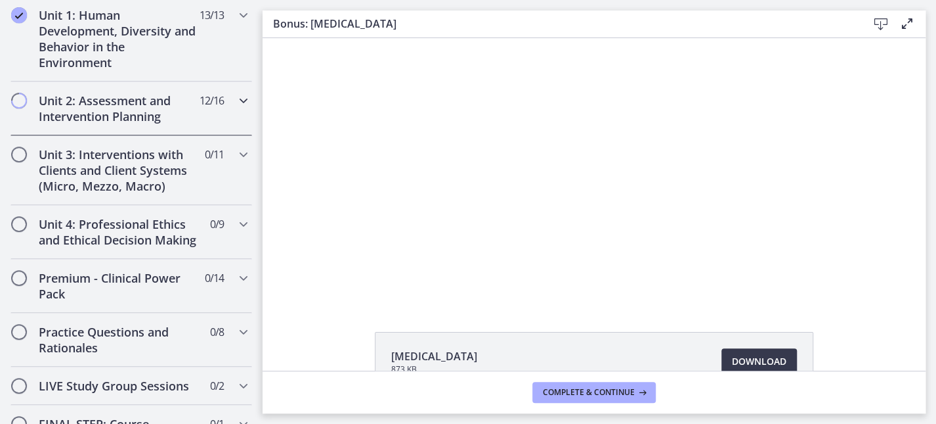
click at [236, 98] on icon "Chapters" at bounding box center [244, 101] width 16 height 16
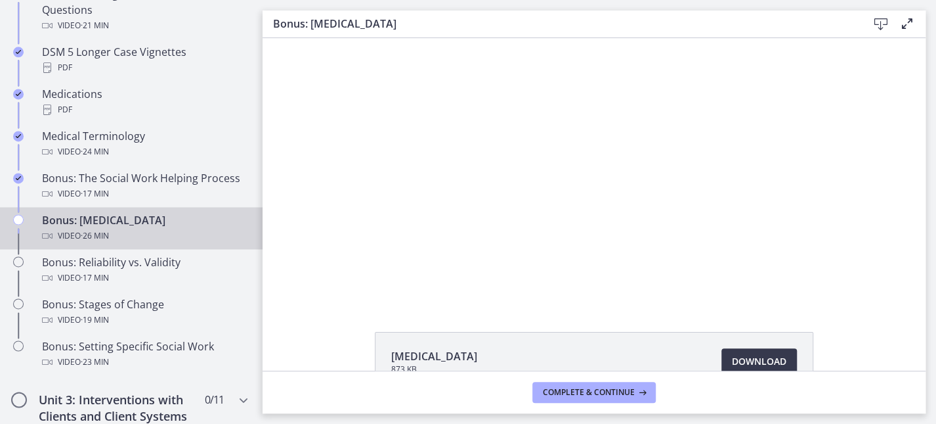
scroll to position [994, 0]
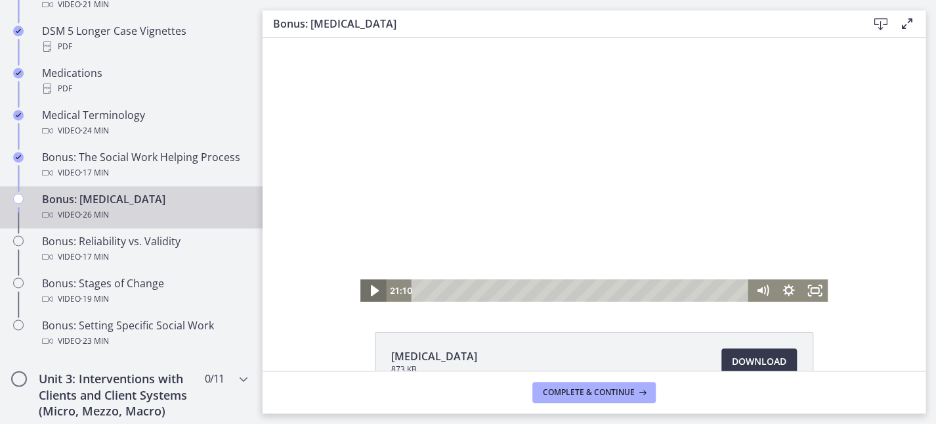
click at [368, 292] on icon "Play Video" at bounding box center [375, 290] width 32 height 27
click at [806, 291] on icon "Fullscreen" at bounding box center [815, 290] width 32 height 27
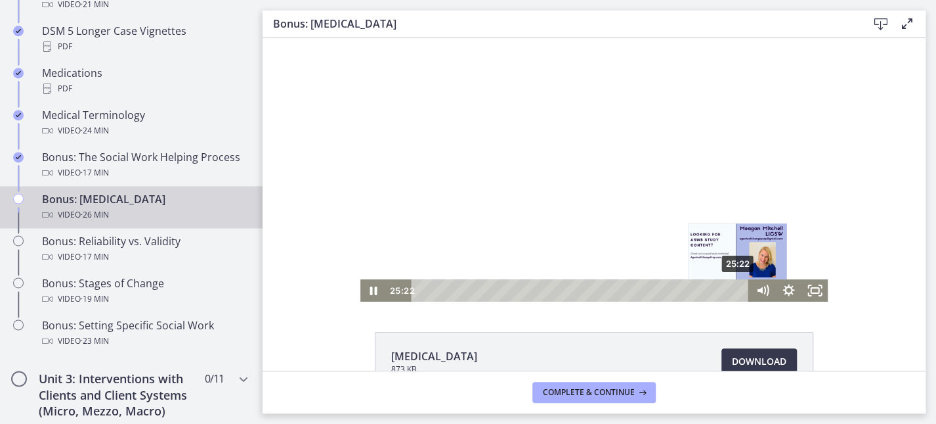
click at [732, 288] on div "25:22" at bounding box center [582, 290] width 322 height 22
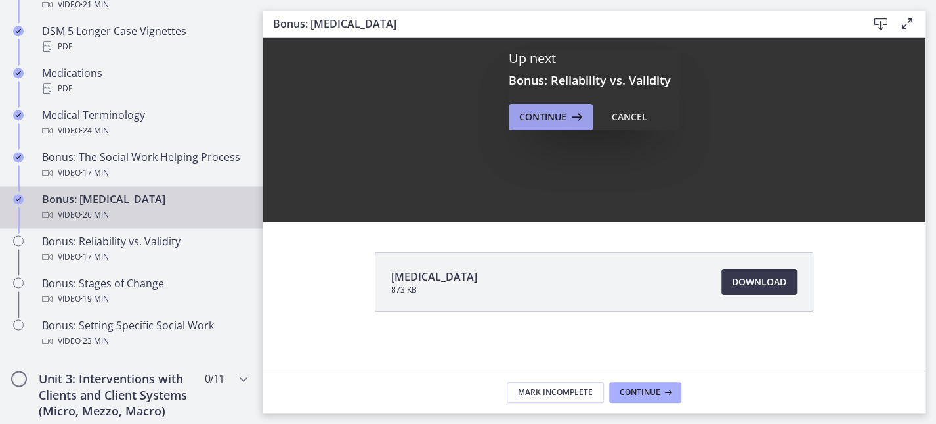
scroll to position [0, 0]
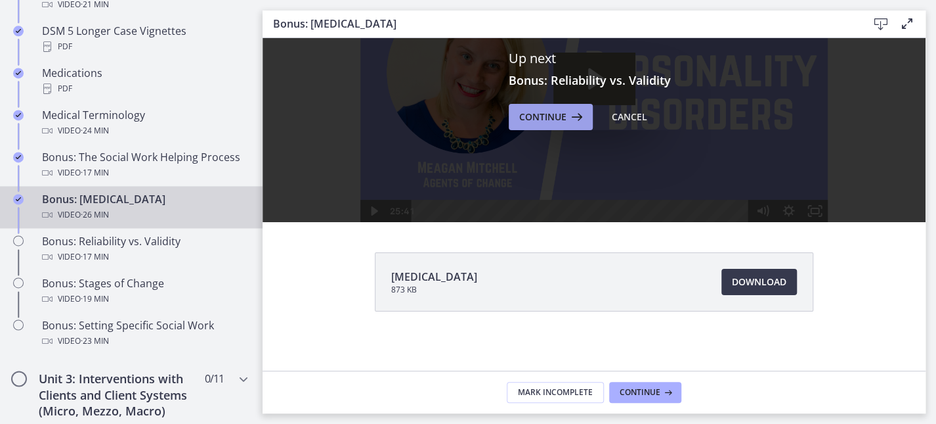
click at [567, 113] on icon at bounding box center [576, 117] width 18 height 16
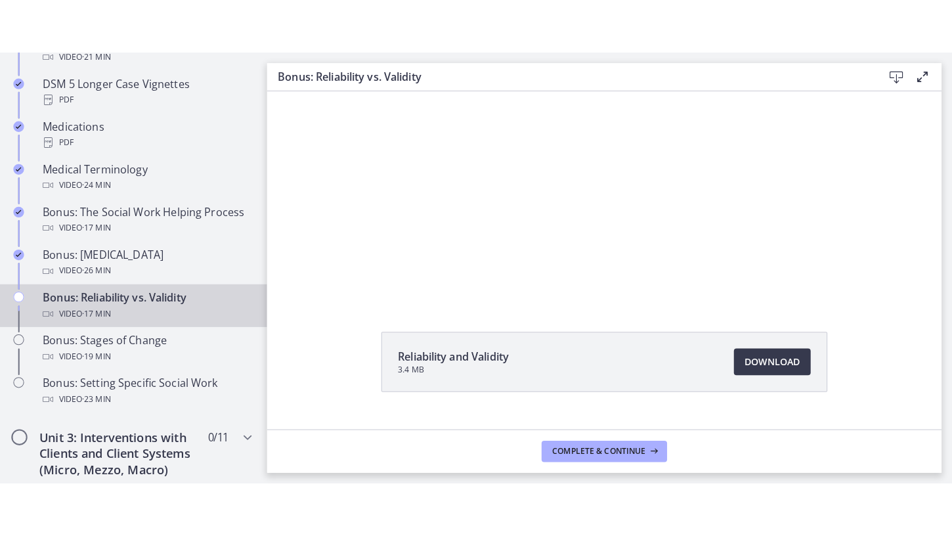
scroll to position [62, 0]
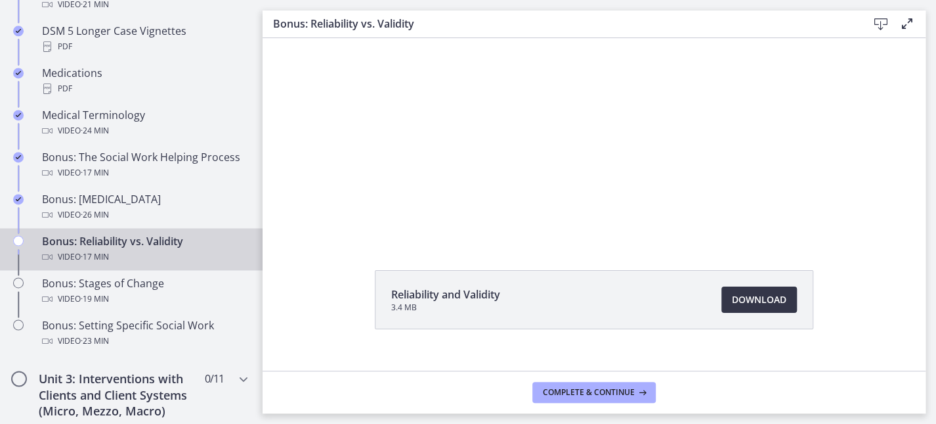
click at [751, 300] on span "Download Opens in a new window" at bounding box center [759, 300] width 55 height 16
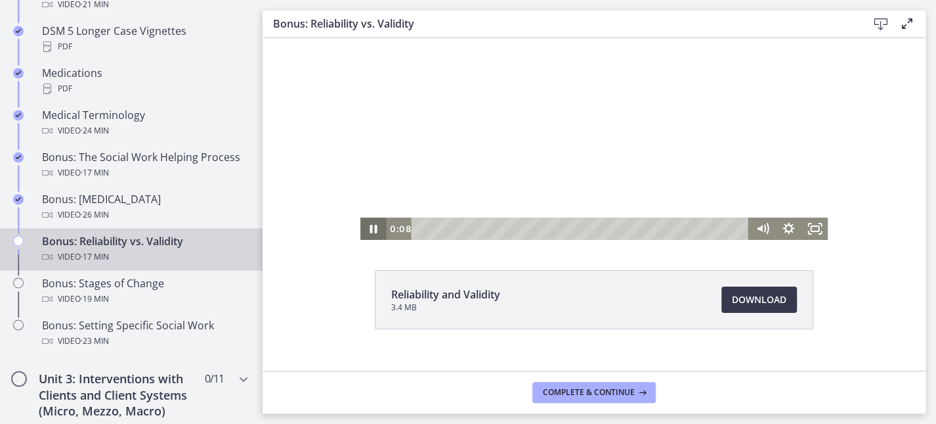
click at [370, 227] on icon "Pause" at bounding box center [374, 228] width 26 height 22
click at [361, 224] on icon "Play Video" at bounding box center [375, 228] width 32 height 27
click at [802, 223] on icon "Fullscreen" at bounding box center [815, 228] width 32 height 27
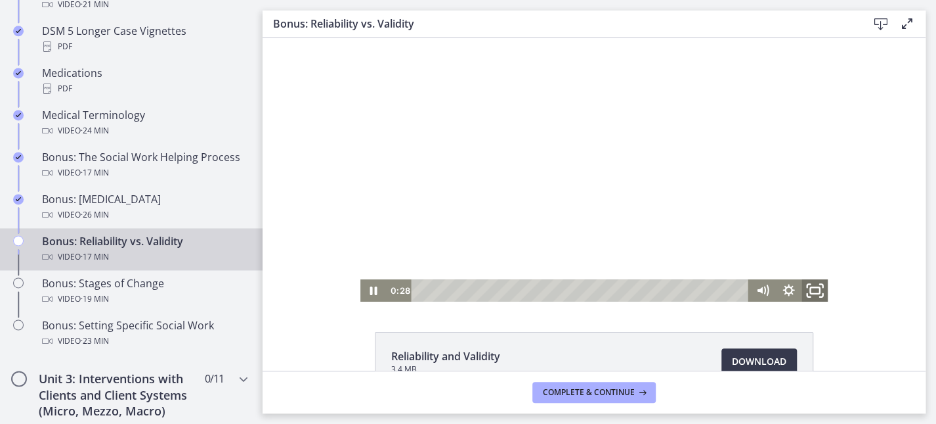
click at [807, 289] on icon "Fullscreen" at bounding box center [815, 290] width 32 height 27
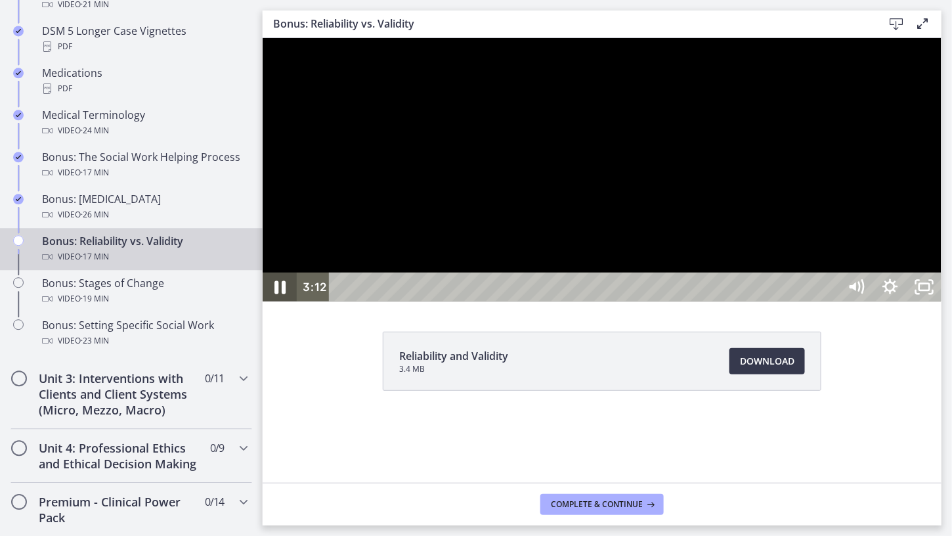
click at [284, 294] on icon "Pause" at bounding box center [279, 286] width 11 height 13
click at [278, 292] on icon "Play Video" at bounding box center [280, 286] width 9 height 12
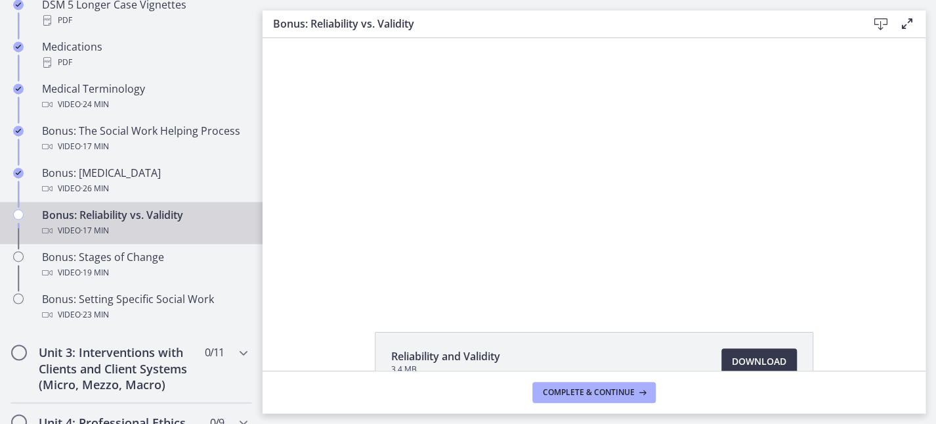
scroll to position [1034, 0]
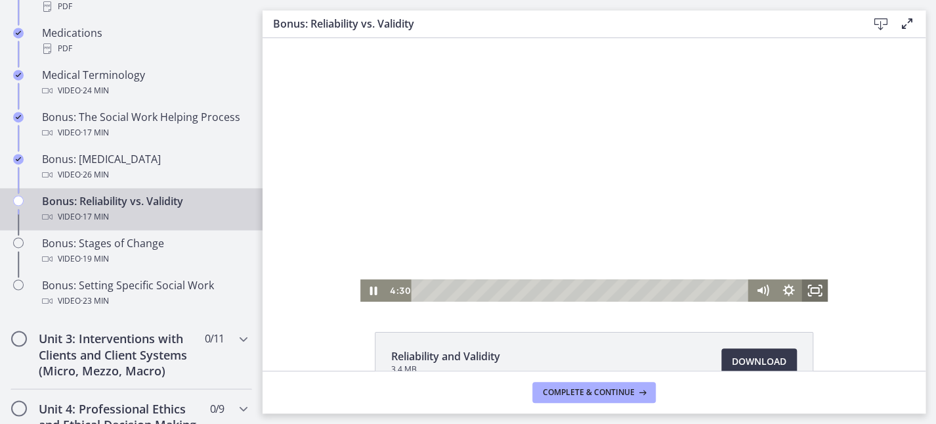
click at [810, 295] on icon "Fullscreen" at bounding box center [815, 290] width 26 height 22
click at [812, 292] on rect "Fullscreen" at bounding box center [815, 290] width 8 height 5
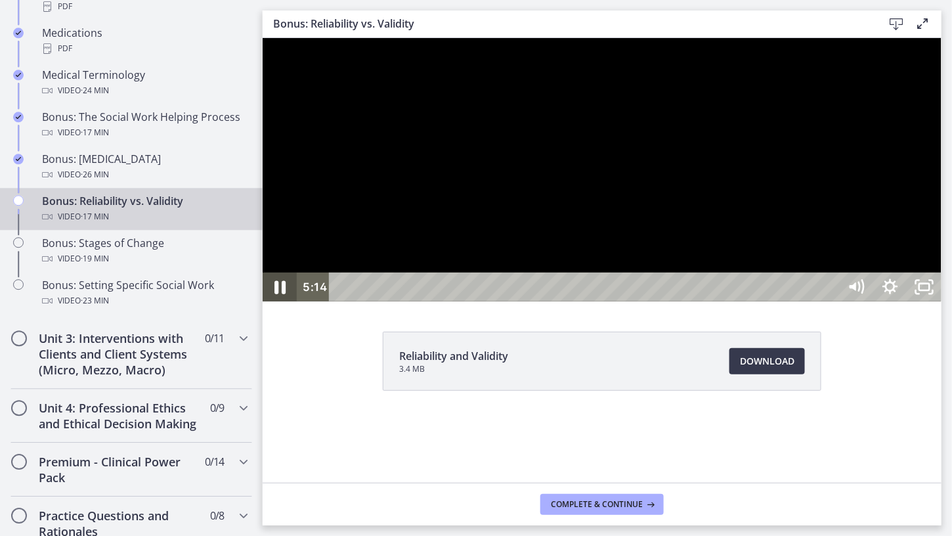
click at [278, 294] on icon "Pause" at bounding box center [279, 286] width 11 height 13
click at [285, 304] on icon "Play Video" at bounding box center [280, 286] width 41 height 35
click at [283, 301] on icon "Pause" at bounding box center [279, 286] width 34 height 29
click at [283, 301] on icon "Play Video" at bounding box center [280, 286] width 34 height 29
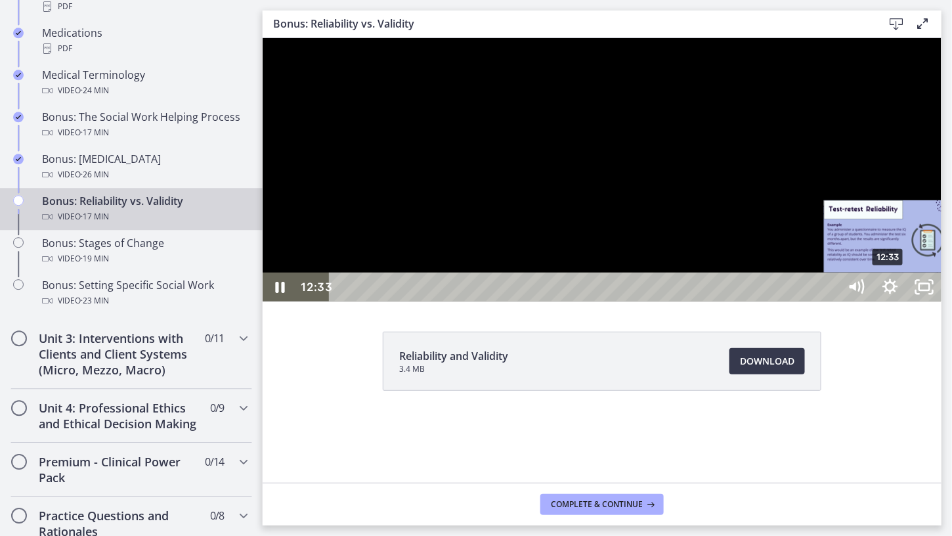
click at [830, 301] on div "12:33" at bounding box center [585, 286] width 489 height 29
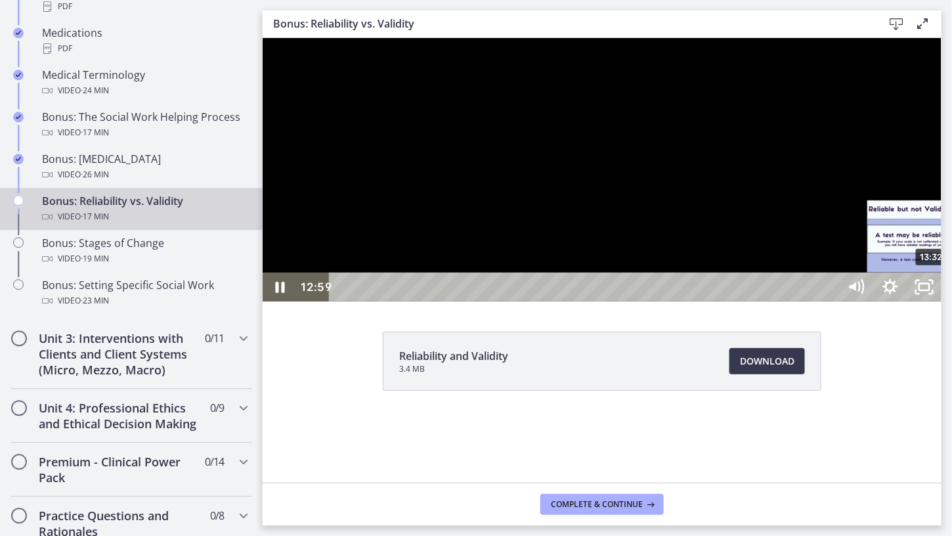
click at [830, 301] on div "13:32" at bounding box center [585, 286] width 489 height 29
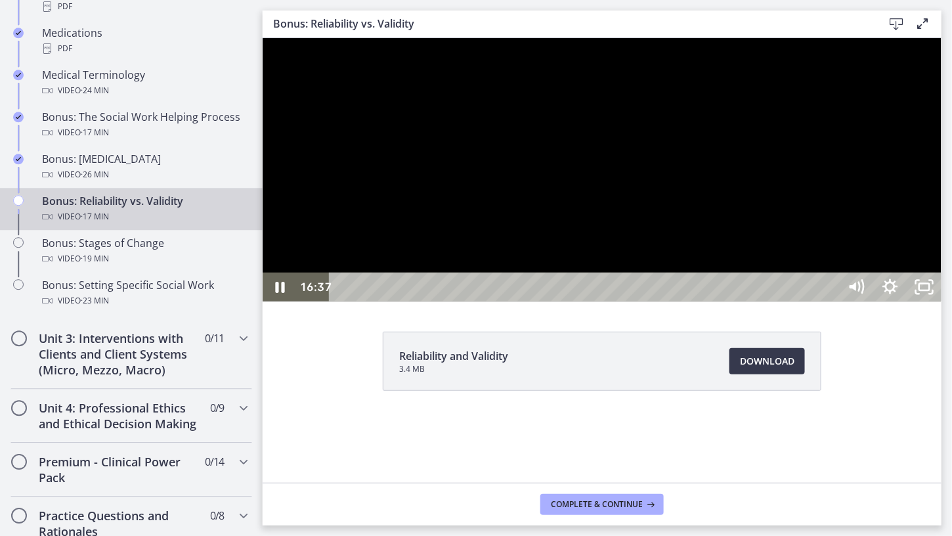
click at [830, 301] on div "17:23" at bounding box center [585, 286] width 489 height 29
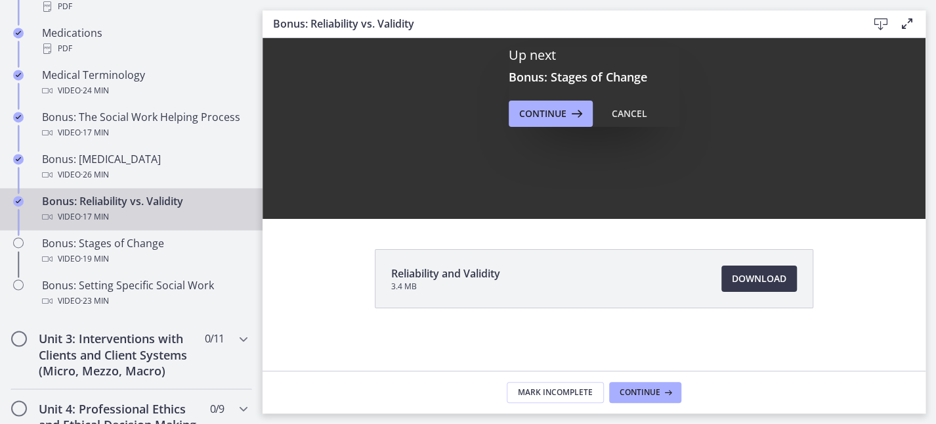
scroll to position [0, 0]
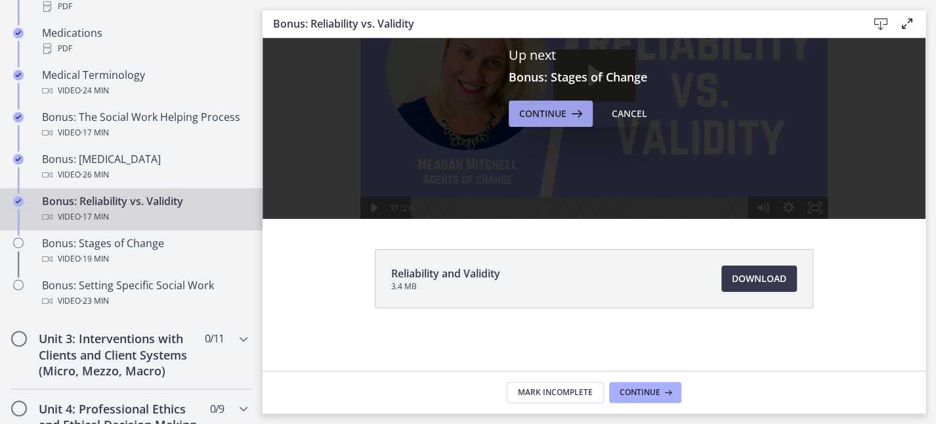
click at [542, 110] on span "Continue" at bounding box center [542, 114] width 47 height 16
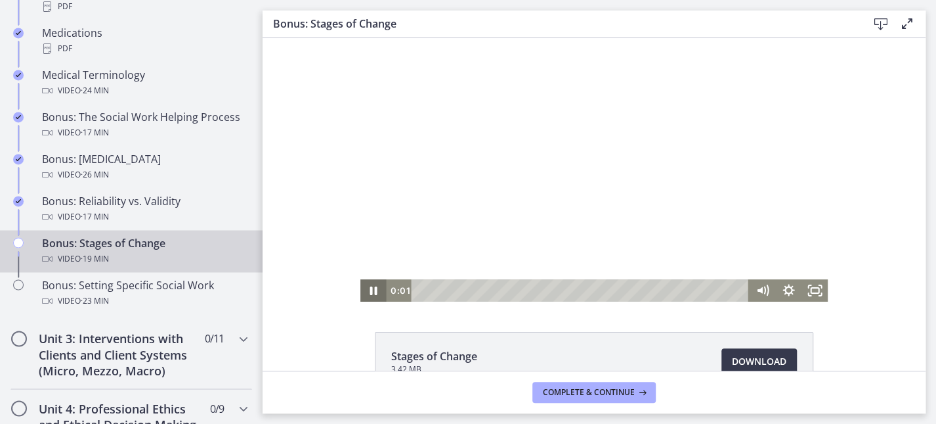
click at [366, 287] on icon "Pause" at bounding box center [374, 290] width 26 height 22
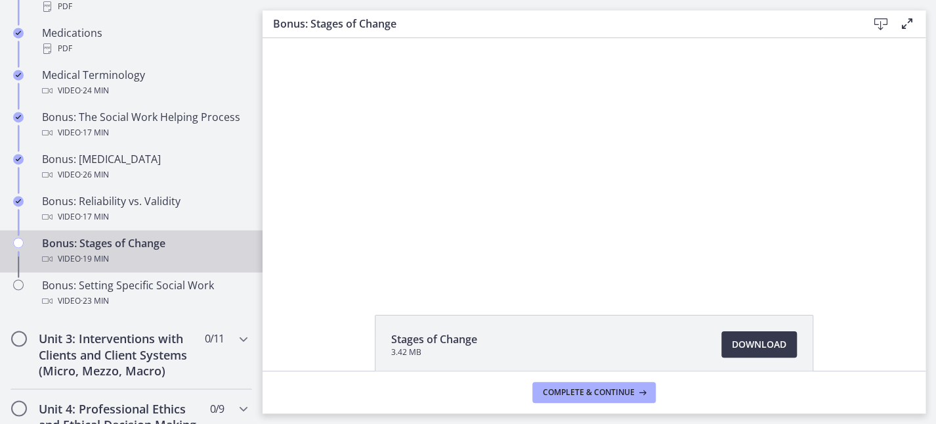
scroll to position [46, 0]
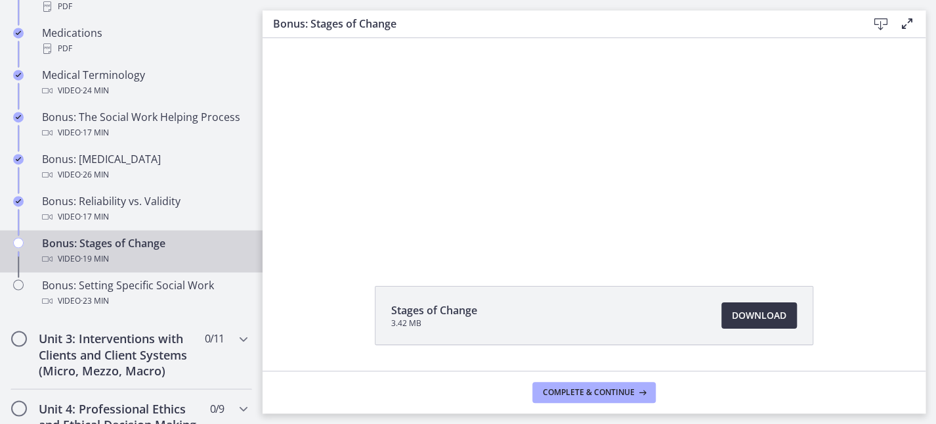
click at [741, 309] on span "Download Opens in a new window" at bounding box center [759, 315] width 55 height 16
